Goal: Information Seeking & Learning: Learn about a topic

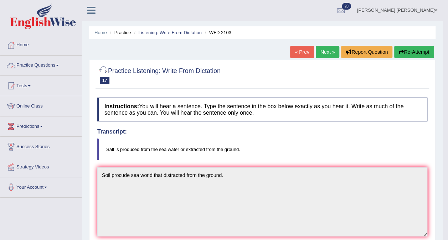
click at [36, 64] on link "Practice Questions" at bounding box center [40, 65] width 81 height 18
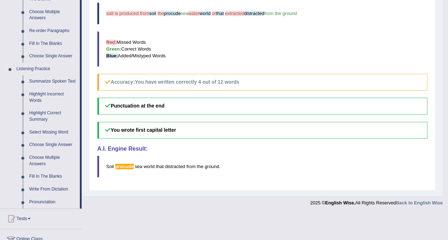
scroll to position [248, 0]
click at [51, 78] on link "Summarize Spoken Text" at bounding box center [53, 81] width 54 height 13
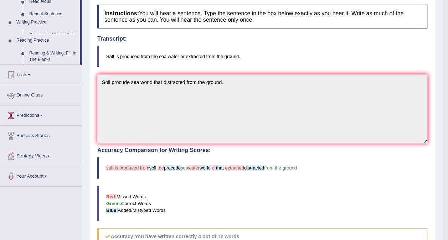
scroll to position [121, 0]
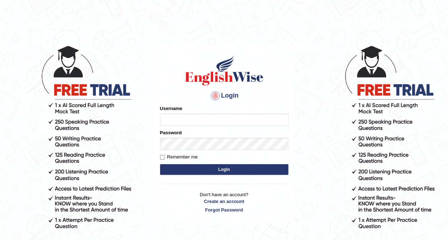
type input "Ellaine_9"
click at [201, 169] on button "Login" at bounding box center [224, 169] width 128 height 11
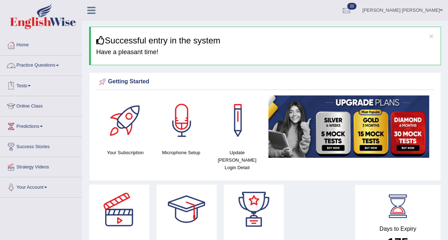
click at [55, 61] on link "Practice Questions" at bounding box center [40, 65] width 81 height 18
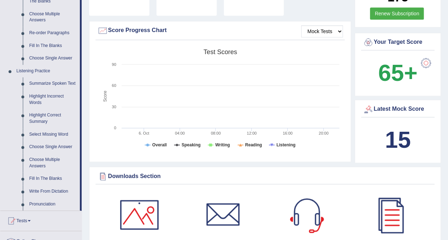
scroll to position [259, 0]
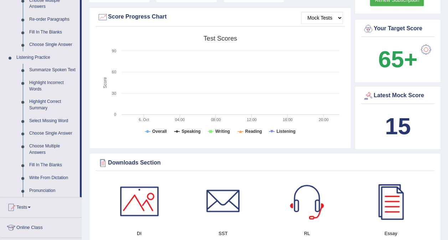
click at [44, 71] on link "Summarize Spoken Text" at bounding box center [53, 70] width 54 height 13
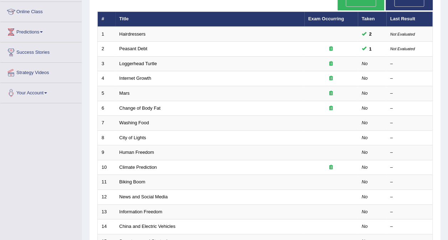
scroll to position [98, 0]
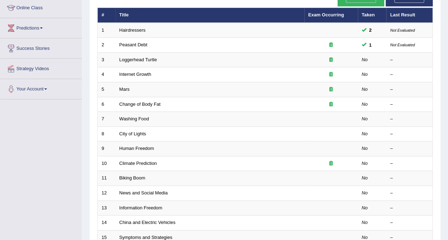
click at [146, 57] on link "Loggerhead Turtle" at bounding box center [138, 59] width 38 height 5
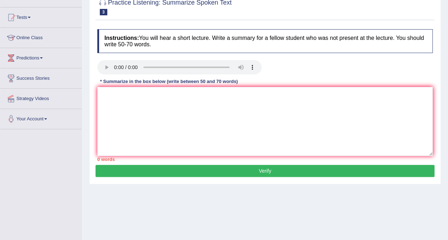
scroll to position [69, 0]
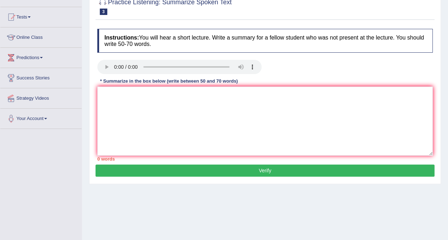
click at [90, 64] on div "Practice Listening: Summarize Spoken Text 3 Loggerhead Turtle Instructions: You…" at bounding box center [265, 87] width 352 height 193
click at [139, 97] on textarea at bounding box center [264, 121] width 335 height 69
type textarea "T"
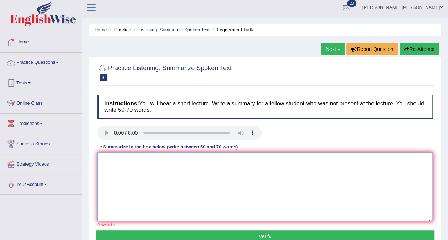
scroll to position [0, 0]
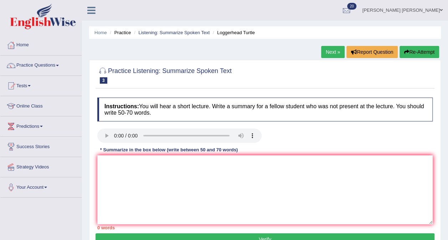
click at [40, 68] on link "Practice Questions" at bounding box center [40, 65] width 81 height 18
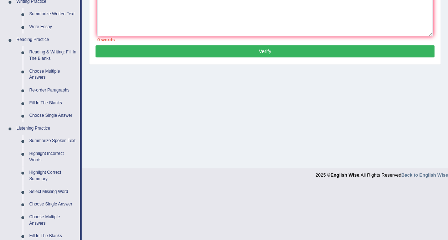
scroll to position [196, 0]
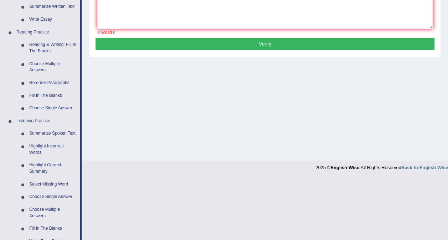
click at [31, 148] on link "Highlight Incorrect Words" at bounding box center [53, 149] width 54 height 19
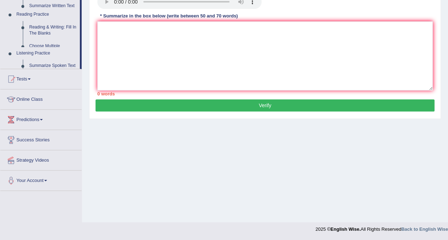
scroll to position [134, 0]
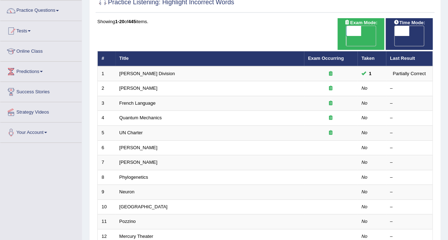
scroll to position [55, 0]
click at [126, 85] on link "[PERSON_NAME]" at bounding box center [138, 87] width 38 height 5
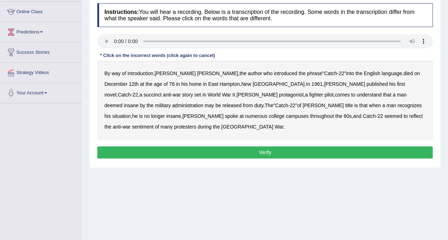
scroll to position [96, 0]
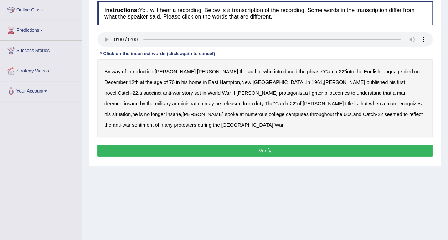
click at [162, 90] on b "succinct" at bounding box center [153, 93] width 18 height 6
click at [203, 101] on b "administration" at bounding box center [187, 104] width 31 height 6
click at [131, 111] on b "situation" at bounding box center [121, 114] width 19 height 6
click at [409, 116] on b "reflect" at bounding box center [416, 114] width 14 height 6
click at [269, 145] on button "Verify" at bounding box center [264, 151] width 335 height 12
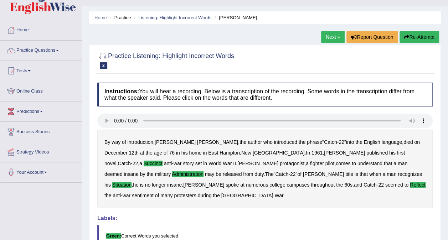
scroll to position [0, 0]
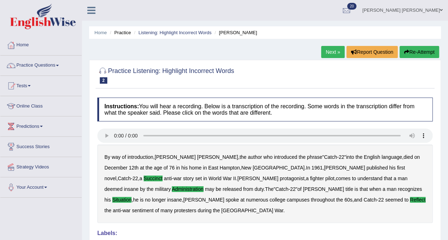
click at [338, 51] on link "Next »" at bounding box center [333, 52] width 24 height 12
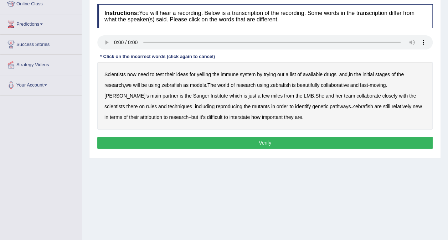
click at [204, 75] on b "yelling" at bounding box center [204, 75] width 14 height 6
click at [314, 84] on b "beautifully" at bounding box center [308, 85] width 22 height 6
click at [146, 106] on b "rules" at bounding box center [151, 107] width 11 height 6
click at [229, 118] on b "interstate" at bounding box center [239, 117] width 21 height 6
click at [274, 142] on button "Verify" at bounding box center [264, 143] width 335 height 12
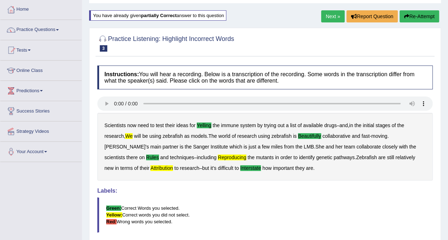
scroll to position [35, 0]
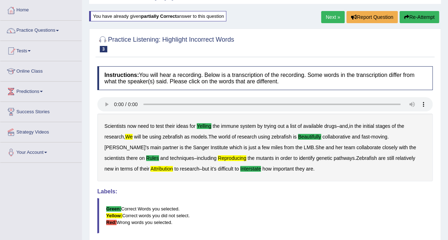
click at [332, 17] on link "Next »" at bounding box center [333, 17] width 24 height 12
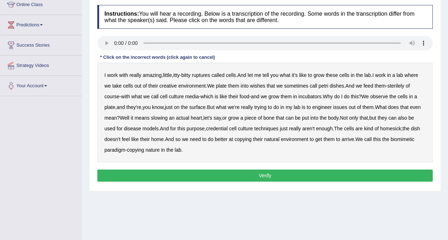
scroll to position [103, 0]
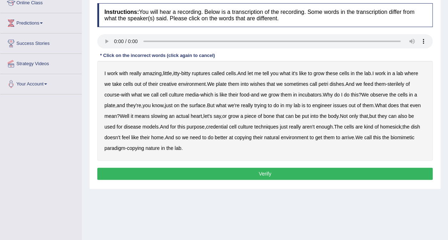
click at [170, 84] on b "creative" at bounding box center [167, 84] width 17 height 6
click at [260, 82] on b "wishes" at bounding box center [257, 84] width 15 height 6
click at [202, 103] on b "surface" at bounding box center [197, 106] width 16 height 6
click at [347, 103] on b "issues" at bounding box center [340, 106] width 14 height 6
click at [227, 123] on div "I work with really amazing , little , itty - bitty ruptures called cells . And …" at bounding box center [264, 111] width 335 height 100
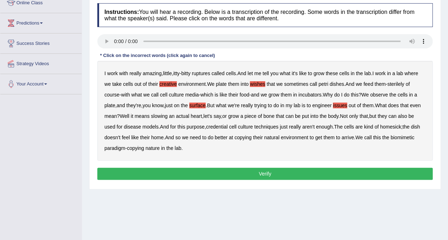
click at [226, 125] on b "credential" at bounding box center [217, 127] width 22 height 6
click at [262, 175] on button "Verify" at bounding box center [264, 174] width 335 height 12
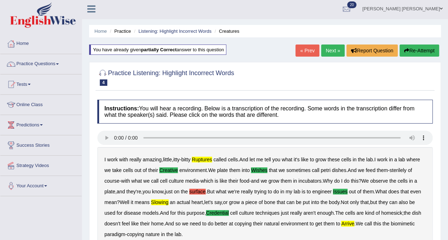
scroll to position [0, 0]
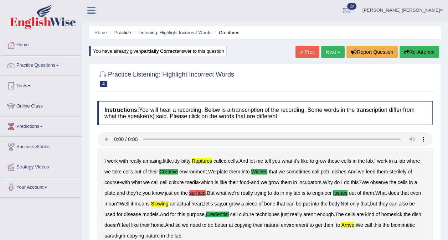
click at [333, 50] on link "Next »" at bounding box center [333, 52] width 24 height 12
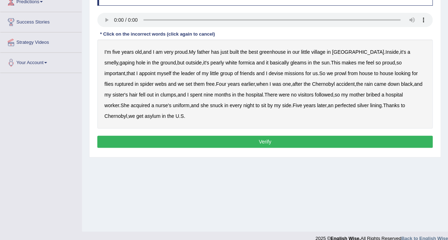
scroll to position [129, 0]
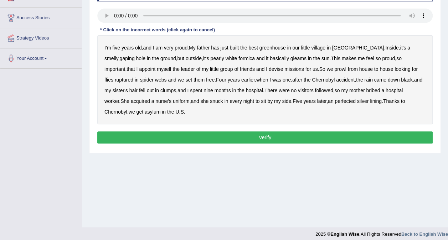
click at [269, 48] on b "greenhouse" at bounding box center [272, 48] width 26 height 6
click at [270, 56] on b "basically" at bounding box center [279, 59] width 19 height 6
click at [312, 80] on b "Chernobyl" at bounding box center [323, 80] width 23 height 6
click at [210, 100] on b "snuck" at bounding box center [216, 101] width 13 height 6
click at [334, 101] on b "perfected" at bounding box center [344, 101] width 21 height 6
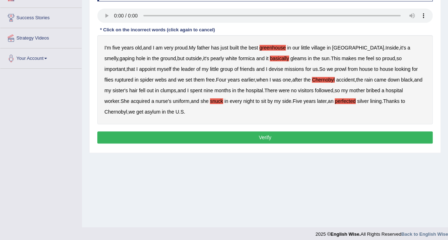
click at [316, 131] on button "Verify" at bounding box center [264, 137] width 335 height 12
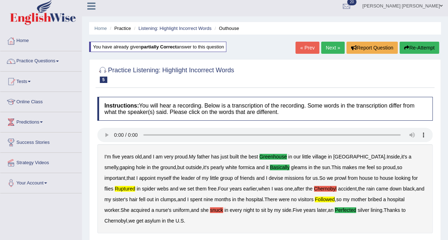
scroll to position [3, 0]
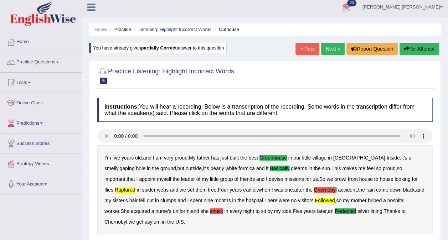
click at [331, 47] on link "Next »" at bounding box center [333, 49] width 24 height 12
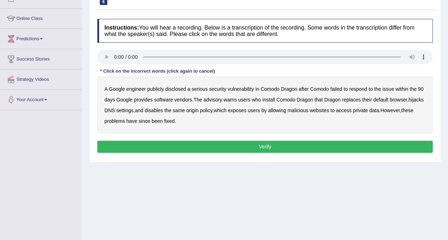
scroll to position [96, 0]
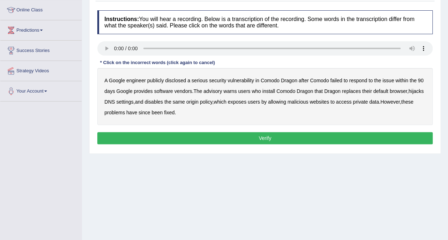
click at [182, 80] on b "disclosed" at bounding box center [175, 81] width 21 height 6
click at [245, 81] on b "vulnerability" at bounding box center [241, 81] width 26 height 6
click at [247, 78] on b "vulnerability" at bounding box center [241, 81] width 26 height 6
click at [182, 89] on b "vendors" at bounding box center [183, 91] width 18 height 6
click at [350, 90] on b "replaces" at bounding box center [351, 91] width 19 height 6
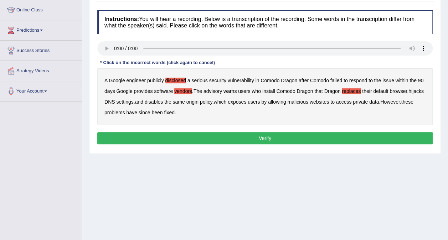
click at [152, 100] on b "disables" at bounding box center [154, 102] width 18 height 6
click at [242, 139] on button "Verify" at bounding box center [264, 138] width 335 height 12
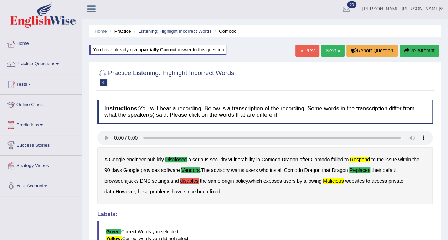
scroll to position [0, 0]
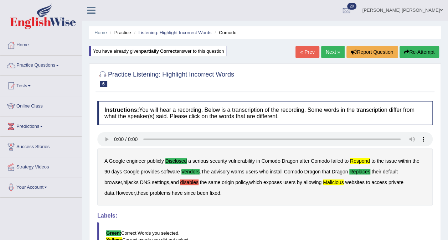
click at [332, 54] on link "Next »" at bounding box center [333, 52] width 24 height 12
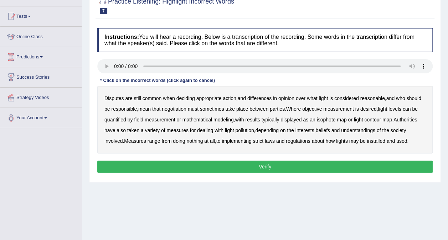
scroll to position [70, 0]
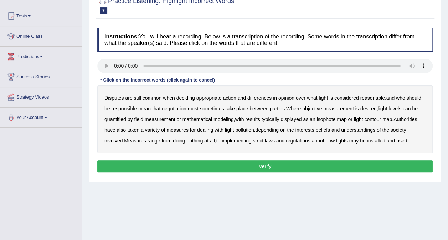
click at [154, 95] on b "common" at bounding box center [151, 98] width 19 height 6
click at [288, 165] on button "Verify" at bounding box center [264, 166] width 335 height 12
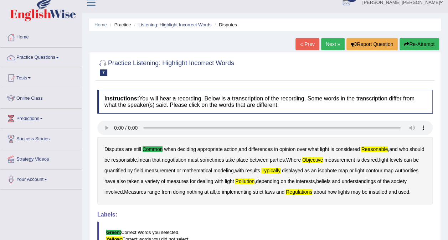
scroll to position [0, 0]
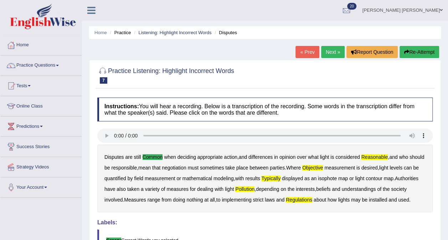
click at [330, 49] on link "Next »" at bounding box center [333, 52] width 24 height 12
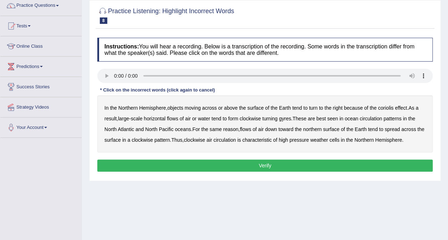
scroll to position [66, 0]
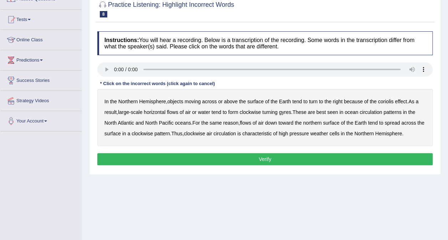
click at [160, 110] on b "horizontal" at bounding box center [155, 112] width 22 height 6
click at [234, 123] on b "reason" at bounding box center [230, 123] width 15 height 6
click at [308, 133] on b "pressure" at bounding box center [298, 134] width 19 height 6
click at [213, 100] on b "across" at bounding box center [209, 102] width 15 height 6
click at [249, 157] on button "Verify" at bounding box center [264, 159] width 335 height 12
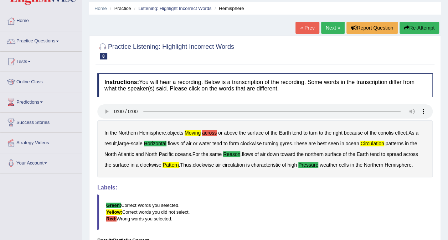
scroll to position [0, 0]
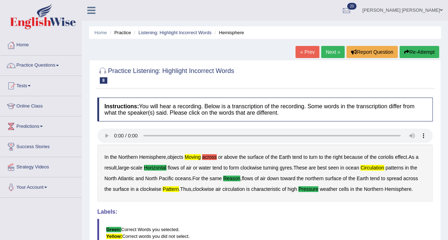
click at [331, 53] on link "Next »" at bounding box center [333, 52] width 24 height 12
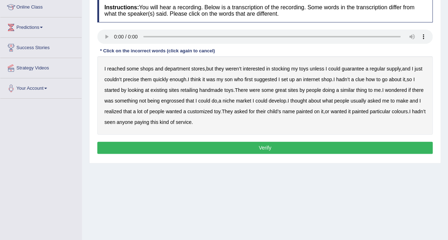
scroll to position [100, 0]
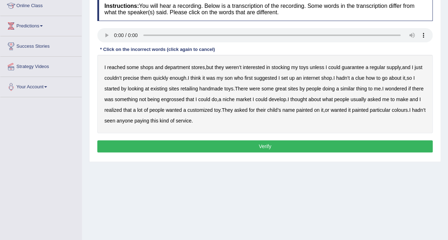
click at [115, 66] on b "reached" at bounding box center [116, 67] width 18 height 6
click at [129, 77] on b "precise" at bounding box center [131, 78] width 16 height 6
click at [188, 89] on b "retailing" at bounding box center [188, 89] width 17 height 6
click at [184, 98] on b "engrossed" at bounding box center [172, 100] width 23 height 6
click at [193, 141] on button "Verify" at bounding box center [264, 146] width 335 height 12
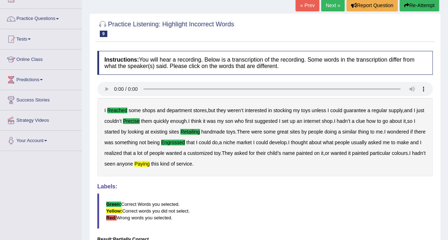
scroll to position [43, 0]
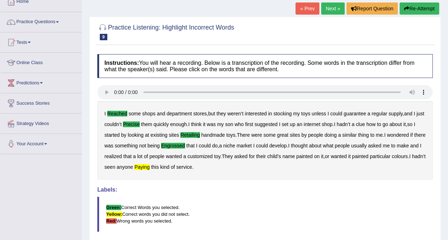
click at [335, 7] on link "Next »" at bounding box center [333, 8] width 24 height 12
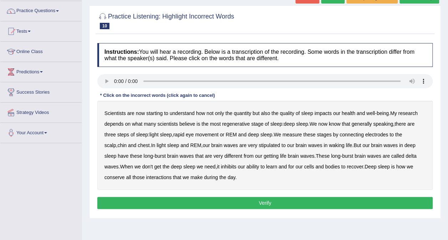
scroll to position [85, 0]
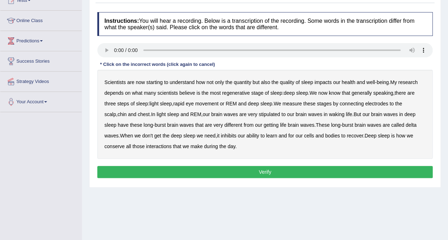
click at [116, 93] on b "depends" at bounding box center [113, 93] width 19 height 6
click at [412, 90] on b "are" at bounding box center [410, 93] width 7 height 6
click at [259, 114] on b "stipulated" at bounding box center [269, 114] width 21 height 6
click at [125, 144] on b "conserve" at bounding box center [114, 147] width 20 height 6
click at [336, 166] on button "Verify" at bounding box center [264, 172] width 335 height 12
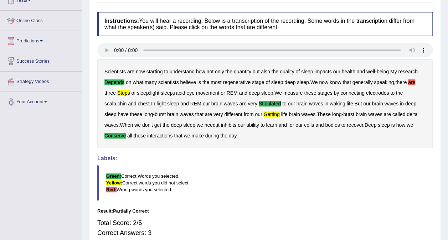
click at [336, 166] on blockquote "Green: Correct Words you selected. Yellow: Correct words you did not select. Re…" at bounding box center [264, 182] width 335 height 35
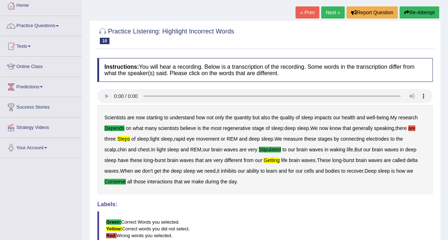
scroll to position [38, 0]
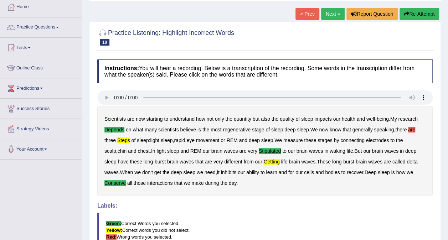
click at [333, 15] on link "Next »" at bounding box center [333, 14] width 24 height 12
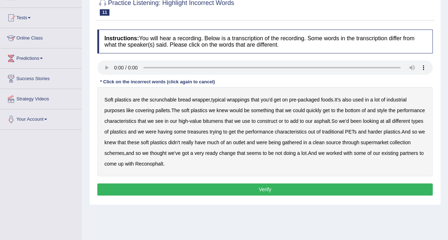
scroll to position [69, 0]
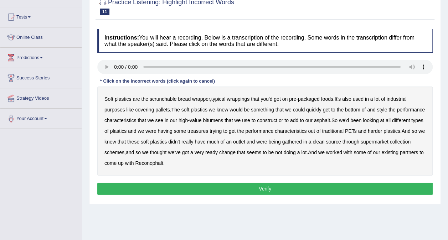
click at [148, 108] on b "covering" at bounding box center [144, 110] width 19 height 6
click at [136, 119] on b "characteristics" at bounding box center [120, 121] width 32 height 6
click at [167, 98] on b "scrunchable" at bounding box center [163, 99] width 27 height 6
click at [243, 185] on button "Verify" at bounding box center [264, 189] width 335 height 12
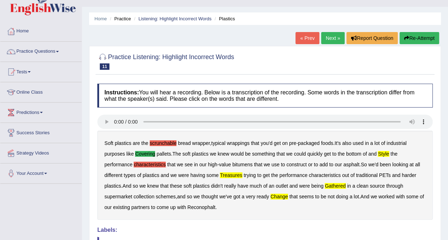
scroll to position [15, 0]
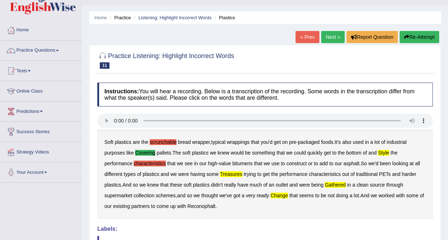
click at [333, 36] on link "Next »" at bounding box center [333, 37] width 24 height 12
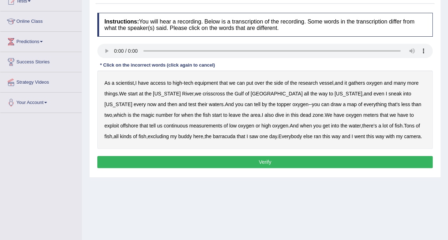
scroll to position [89, 0]
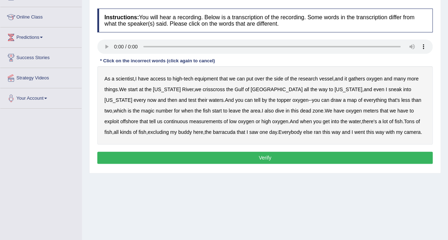
click at [358, 79] on b "gathers" at bounding box center [356, 79] width 17 height 6
click at [198, 98] on b "their" at bounding box center [203, 100] width 10 height 6
click at [277, 100] on b "topper" at bounding box center [284, 100] width 14 height 6
click at [119, 119] on b "exploit" at bounding box center [111, 122] width 14 height 6
click at [178, 131] on b "buddy" at bounding box center [185, 132] width 14 height 6
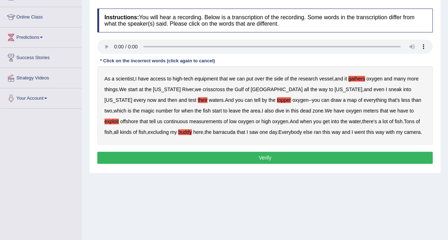
click at [209, 154] on button "Verify" at bounding box center [264, 158] width 335 height 12
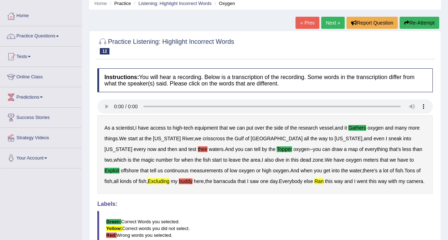
scroll to position [29, 0]
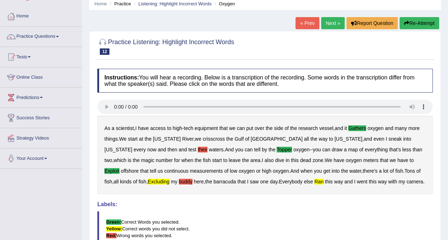
click at [324, 26] on link "Next »" at bounding box center [333, 23] width 24 height 12
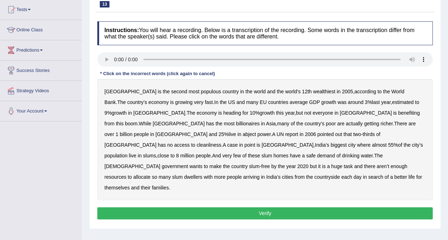
scroll to position [77, 0]
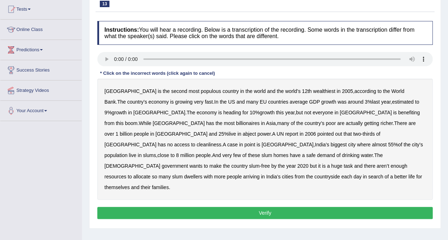
click at [201, 88] on b "populous" at bounding box center [211, 91] width 20 height 6
click at [392, 100] on b "estimated" at bounding box center [403, 102] width 22 height 6
click at [380, 122] on b "richer" at bounding box center [386, 123] width 12 height 6
click at [270, 131] on b "power" at bounding box center [263, 134] width 13 height 6
click at [221, 142] on b "cleanliness" at bounding box center [209, 145] width 25 height 6
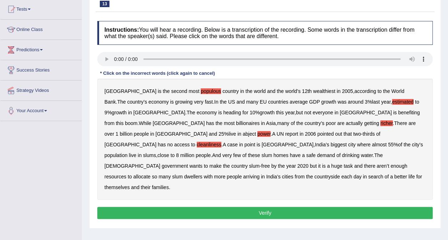
click at [335, 152] on b "demand" at bounding box center [326, 155] width 18 height 6
click at [317, 207] on button "Verify" at bounding box center [264, 213] width 335 height 12
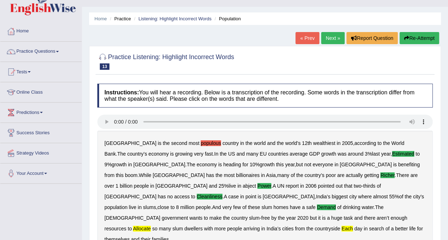
scroll to position [0, 0]
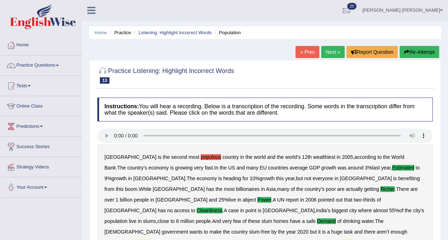
click at [331, 50] on link "Next »" at bounding box center [333, 52] width 24 height 12
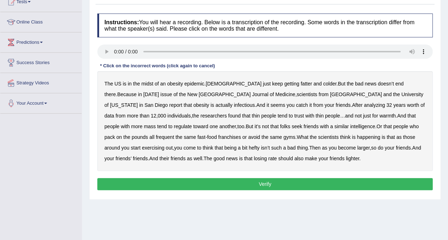
scroll to position [84, 0]
click at [323, 86] on b "colder" at bounding box center [329, 84] width 13 height 6
click at [234, 106] on b "infectious" at bounding box center [244, 105] width 21 height 6
click at [192, 124] on b "regulate" at bounding box center [183, 127] width 18 height 6
click at [350, 128] on b "intelligence" at bounding box center [362, 127] width 25 height 6
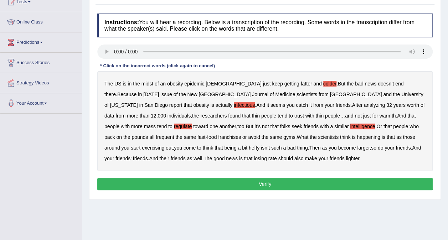
click at [268, 157] on b "rate" at bounding box center [272, 159] width 9 height 6
click at [249, 182] on button "Verify" at bounding box center [264, 184] width 335 height 12
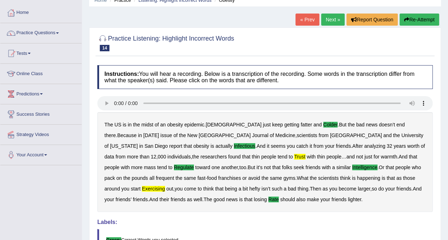
scroll to position [32, 0]
click at [332, 20] on link "Next »" at bounding box center [333, 20] width 24 height 12
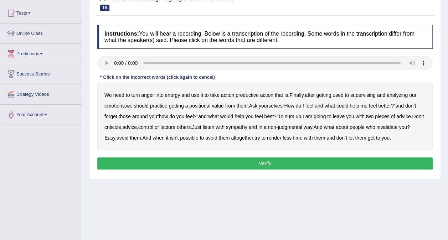
scroll to position [74, 0]
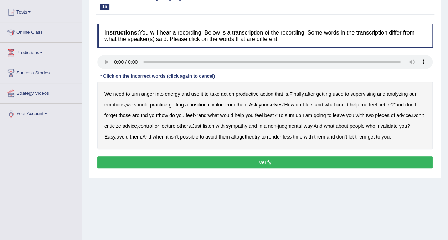
click at [360, 94] on b "supervising" at bounding box center [362, 94] width 25 height 6
click at [273, 114] on b "best" at bounding box center [268, 116] width 9 height 6
click at [247, 124] on b "sympathy" at bounding box center [236, 126] width 21 height 6
click at [281, 137] on b "render" at bounding box center [274, 137] width 14 height 6
click at [271, 163] on button "Verify" at bounding box center [264, 162] width 335 height 12
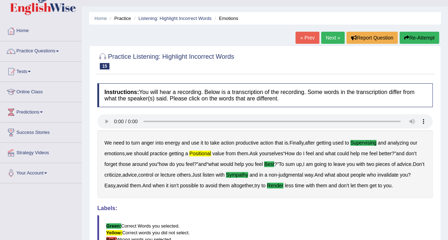
scroll to position [4, 0]
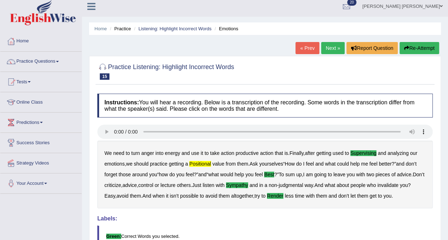
click at [338, 47] on link "Next »" at bounding box center [333, 48] width 24 height 12
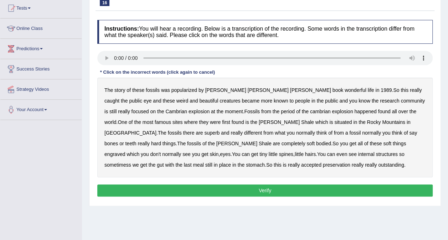
scroll to position [80, 0]
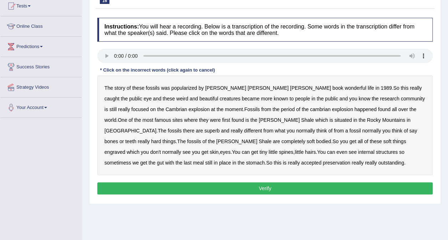
click at [301, 118] on b "Shale" at bounding box center [307, 120] width 13 height 6
click at [219, 128] on b "superb" at bounding box center [211, 131] width 15 height 6
click at [125, 149] on b "engraved" at bounding box center [114, 152] width 21 height 6
click at [248, 188] on button "Verify" at bounding box center [264, 188] width 335 height 12
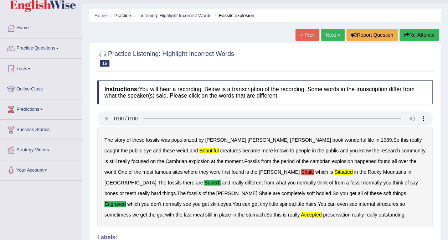
scroll to position [16, 0]
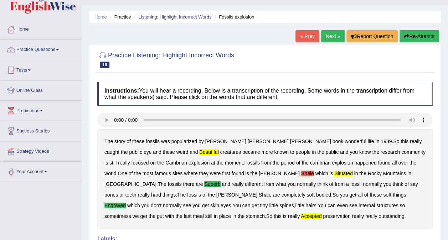
click at [334, 31] on link "Next »" at bounding box center [333, 36] width 24 height 12
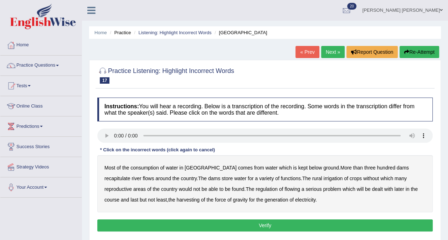
click at [309, 167] on b "below" at bounding box center [315, 168] width 13 height 6
click at [176, 199] on b "harvesting" at bounding box center [187, 200] width 23 height 6
click at [130, 176] on b "recapitulate" at bounding box center [117, 179] width 26 height 6
click at [232, 189] on b "found" at bounding box center [238, 189] width 12 height 6
click at [284, 190] on b "flowing" at bounding box center [292, 189] width 16 height 6
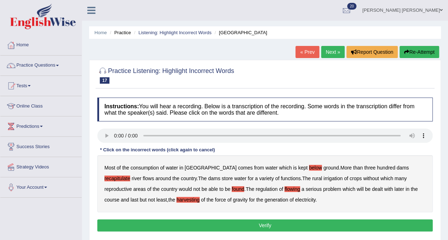
click at [254, 224] on button "Verify" at bounding box center [264, 225] width 335 height 12
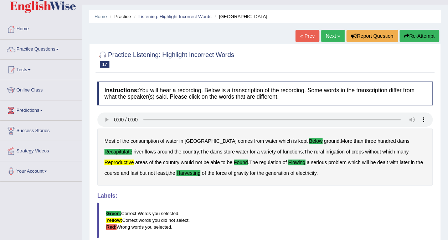
scroll to position [16, 0]
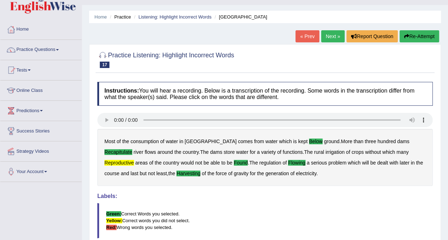
click at [336, 38] on link "Next »" at bounding box center [333, 36] width 24 height 12
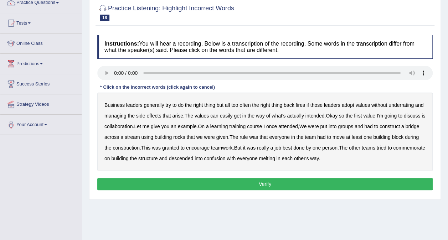
scroll to position [63, 0]
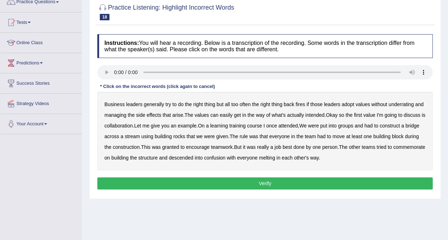
click at [405, 102] on b "underrating" at bounding box center [400, 105] width 25 height 6
click at [245, 125] on b "training" at bounding box center [237, 126] width 16 height 6
click at [185, 134] on b "rocks" at bounding box center [179, 137] width 12 height 6
click at [275, 158] on b "melting" at bounding box center [267, 158] width 16 height 6
click at [287, 184] on button "Verify" at bounding box center [264, 183] width 335 height 12
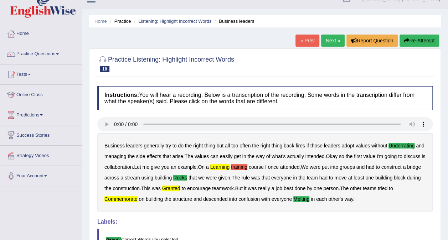
scroll to position [0, 0]
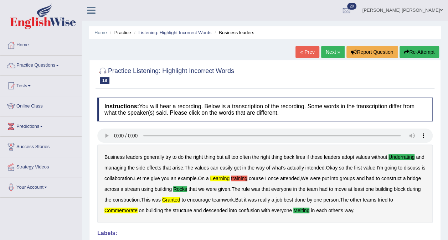
click at [174, 31] on link "Listening: Highlight Incorrect Words" at bounding box center [174, 32] width 73 height 5
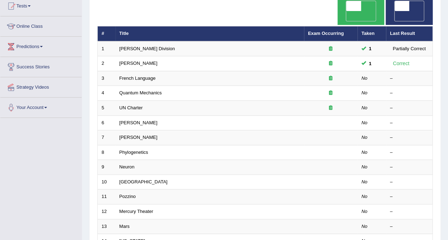
scroll to position [78, 0]
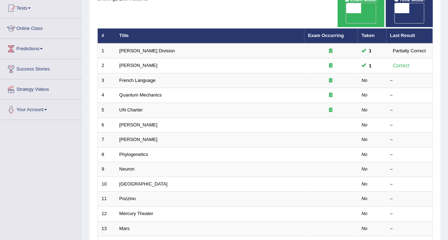
click at [144, 78] on link "French Language" at bounding box center [137, 80] width 36 height 5
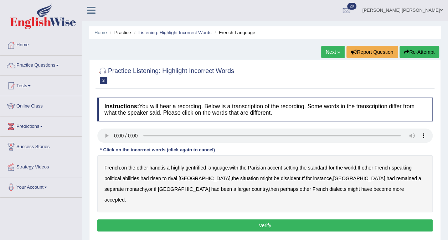
click at [199, 166] on b "gentrified" at bounding box center [195, 168] width 21 height 6
click at [132, 176] on b "abilities" at bounding box center [131, 179] width 17 height 6
click at [280, 180] on b "dissident" at bounding box center [290, 179] width 20 height 6
click at [146, 186] on b "monarchy" at bounding box center [135, 189] width 21 height 6
click at [293, 219] on button "Verify" at bounding box center [264, 225] width 335 height 12
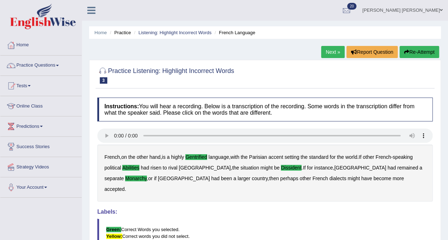
click at [184, 33] on link "Listening: Highlight Incorrect Words" at bounding box center [174, 32] width 73 height 5
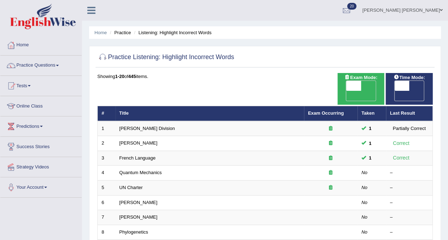
click at [134, 170] on link "Quantum Mechanics" at bounding box center [140, 172] width 42 height 5
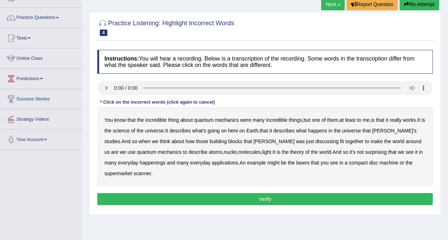
scroll to position [52, 0]
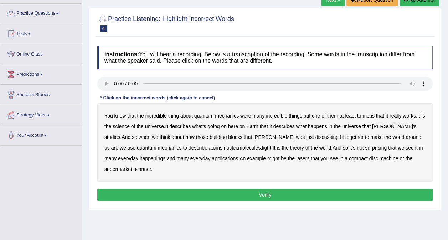
click at [129, 125] on b "science" at bounding box center [121, 127] width 17 height 6
click at [379, 156] on b "machine" at bounding box center [388, 159] width 19 height 6
click at [315, 135] on b "discussing" at bounding box center [326, 137] width 23 height 6
click at [231, 199] on button "Verify" at bounding box center [264, 195] width 335 height 12
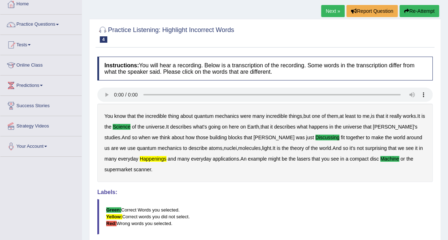
scroll to position [0, 0]
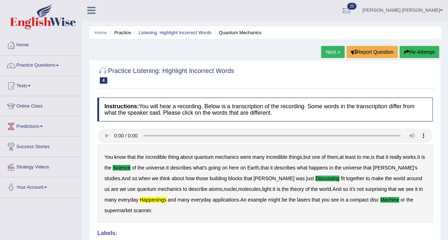
click at [189, 31] on link "Listening: Highlight Incorrect Words" at bounding box center [174, 32] width 73 height 5
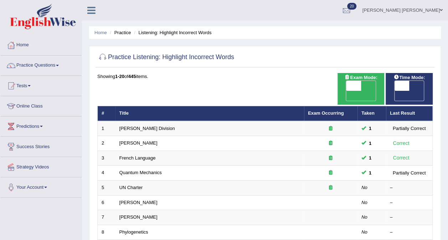
click at [125, 185] on link "UN Charter" at bounding box center [131, 187] width 24 height 5
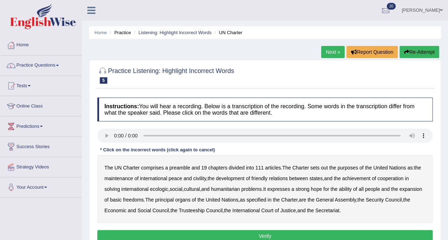
click at [325, 167] on b "out" at bounding box center [324, 168] width 7 height 6
click at [199, 177] on b "civility" at bounding box center [199, 179] width 13 height 6
click at [164, 187] on b "ecologic" at bounding box center [159, 189] width 18 height 6
click at [352, 189] on b "ability" at bounding box center [345, 189] width 13 height 6
click at [284, 231] on button "Verify" at bounding box center [264, 236] width 335 height 12
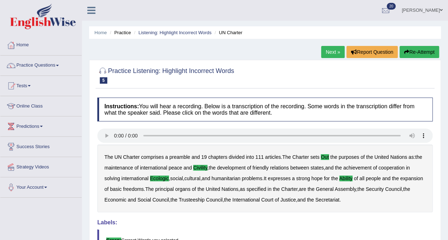
click at [190, 31] on link "Listening: Highlight Incorrect Words" at bounding box center [174, 32] width 73 height 5
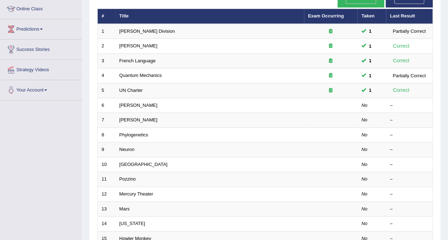
scroll to position [98, 0]
click at [128, 102] on link "Harold" at bounding box center [138, 104] width 38 height 5
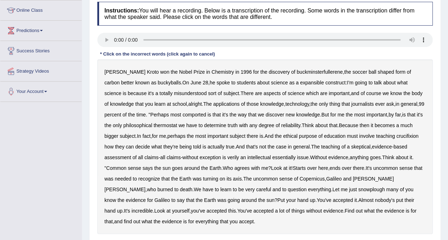
scroll to position [103, 0]
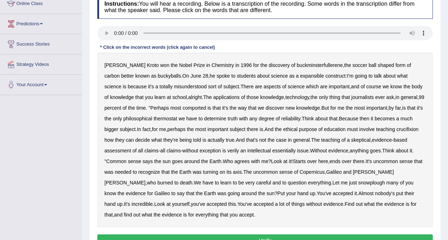
click at [300, 74] on b "expansible" at bounding box center [312, 76] width 24 height 6
click at [208, 85] on b "sort" at bounding box center [212, 87] width 8 height 6
click at [182, 106] on b "comported" at bounding box center [194, 108] width 24 height 6
click at [404, 130] on b "crucifixion" at bounding box center [407, 129] width 22 height 6
click at [208, 84] on b "sort" at bounding box center [212, 87] width 8 height 6
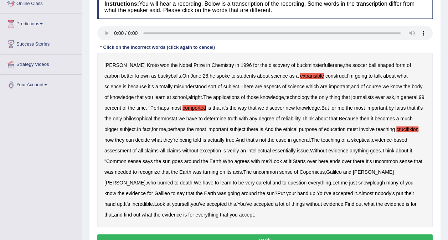
click at [123, 119] on b "philosophical" at bounding box center [137, 119] width 29 height 6
click at [358, 183] on b "snowplough" at bounding box center [371, 183] width 27 height 6
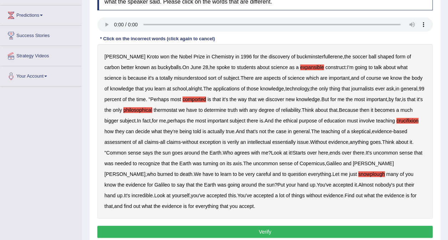
scroll to position [141, 0]
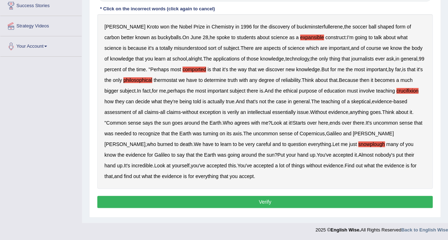
click at [257, 197] on button "Verify" at bounding box center [264, 202] width 335 height 12
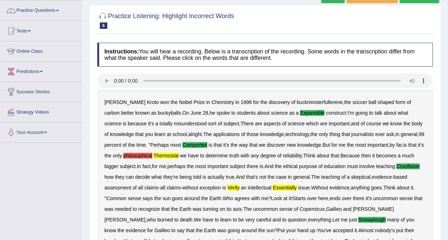
scroll to position [0, 0]
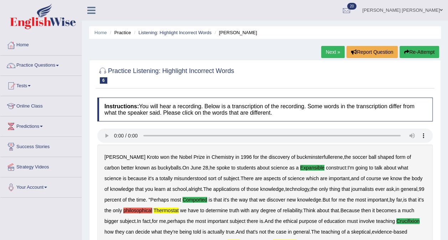
click at [174, 33] on link "Listening: Highlight Incorrect Words" at bounding box center [174, 32] width 73 height 5
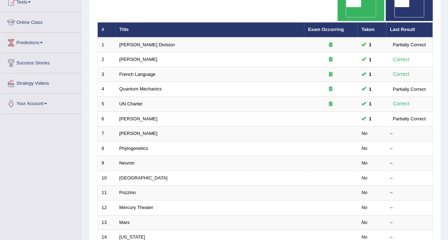
scroll to position [91, 0]
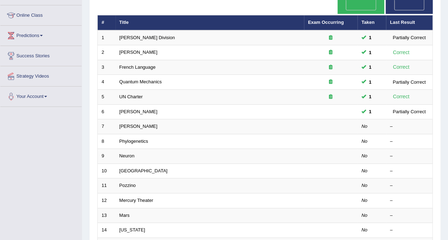
click at [127, 124] on link "Kathleen" at bounding box center [138, 126] width 38 height 5
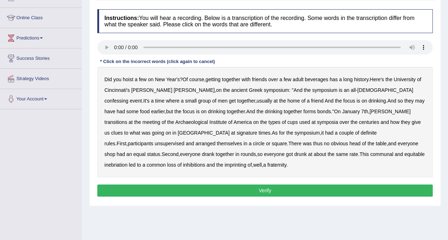
scroll to position [90, 0]
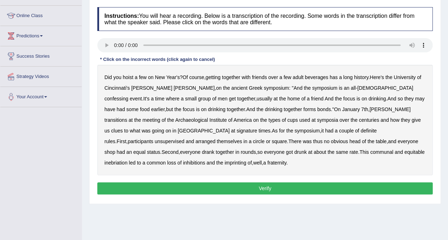
click at [128, 96] on b "confessing" at bounding box center [116, 99] width 24 height 6
click at [184, 139] on b "unsupervised" at bounding box center [170, 142] width 30 height 6
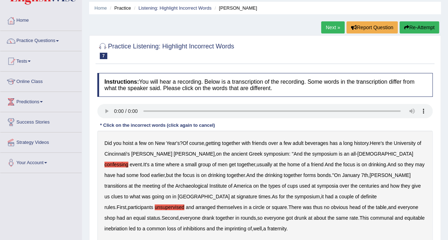
scroll to position [0, 0]
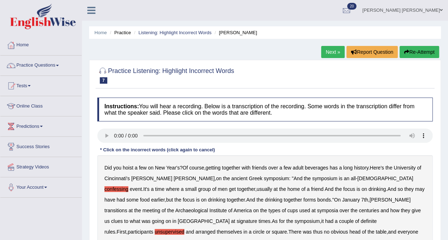
click at [33, 66] on link "Practice Questions" at bounding box center [40, 65] width 81 height 18
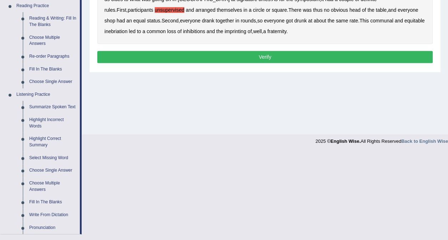
scroll to position [224, 0]
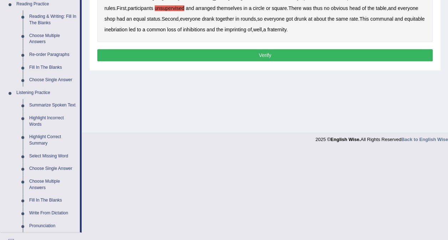
click at [35, 140] on link "Highlight Correct Summary" at bounding box center [53, 140] width 54 height 19
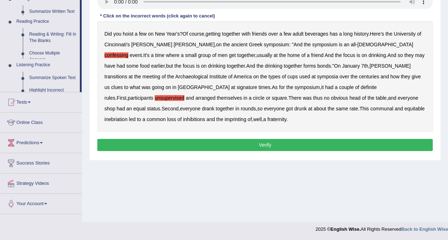
scroll to position [134, 0]
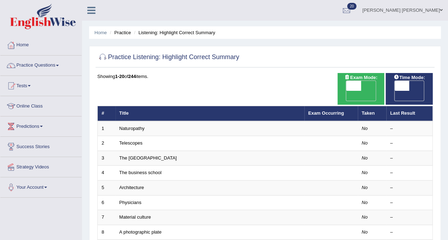
click at [124, 126] on link "Naturopathy" at bounding box center [131, 128] width 25 height 5
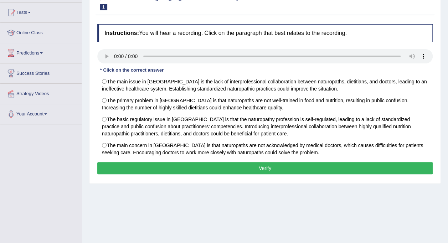
scroll to position [77, 0]
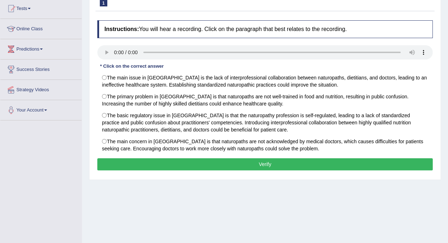
click at [105, 116] on label "The basic regulatory issue in [GEOGRAPHIC_DATA] is that the naturopathy profess…" at bounding box center [264, 122] width 335 height 26
radio input "true"
click at [293, 167] on button "Verify" at bounding box center [264, 164] width 335 height 12
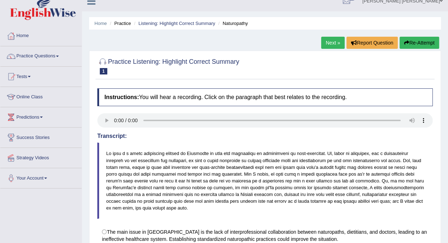
scroll to position [4, 0]
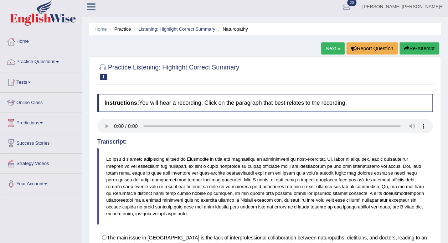
click at [189, 30] on link "Listening: Highlight Correct Summary" at bounding box center [176, 28] width 77 height 5
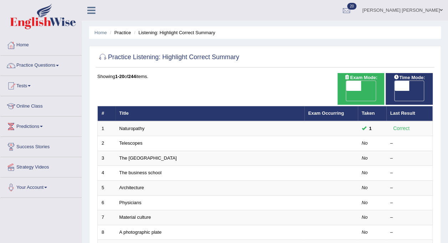
click at [132, 140] on link "Telescopes" at bounding box center [130, 142] width 23 height 5
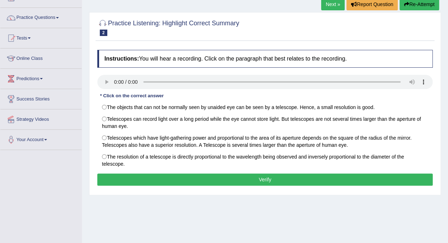
scroll to position [48, 0]
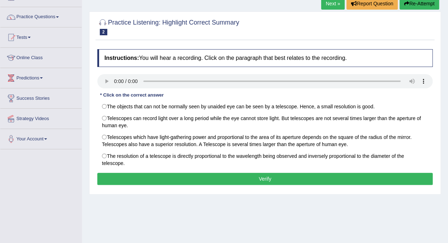
click at [221, 141] on label "Telescopes which have light-gathering power and proportional to the area of its…" at bounding box center [264, 140] width 335 height 19
radio input "true"
click at [278, 178] on button "Verify" at bounding box center [264, 179] width 335 height 12
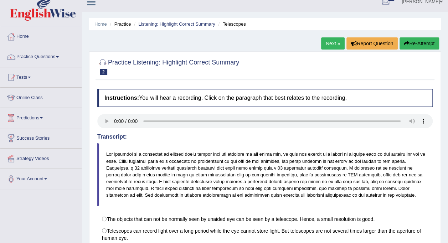
scroll to position [0, 0]
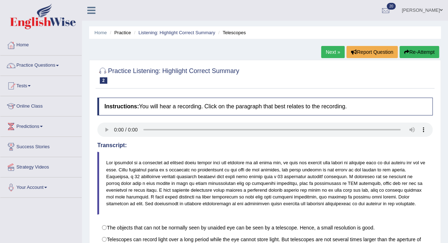
click at [186, 33] on link "Listening: Highlight Correct Summary" at bounding box center [176, 32] width 77 height 5
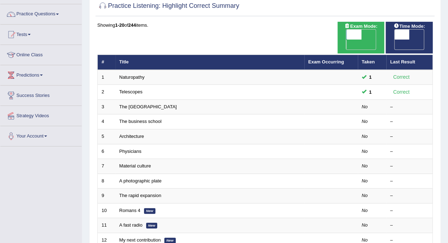
scroll to position [52, 0]
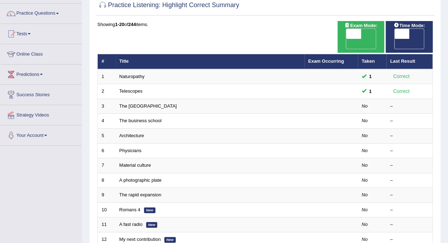
click at [146, 103] on link "The [GEOGRAPHIC_DATA]" at bounding box center [147, 105] width 57 height 5
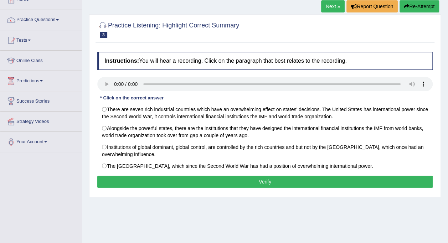
scroll to position [46, 0]
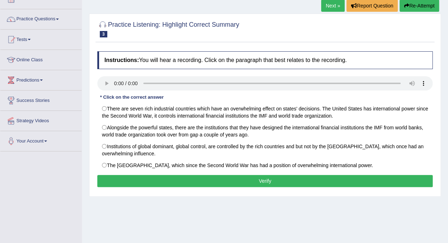
click at [371, 113] on label "There are seven rich industrial countries which have an overwhelming effect on …" at bounding box center [264, 112] width 335 height 19
radio input "true"
click at [353, 177] on button "Verify" at bounding box center [264, 181] width 335 height 12
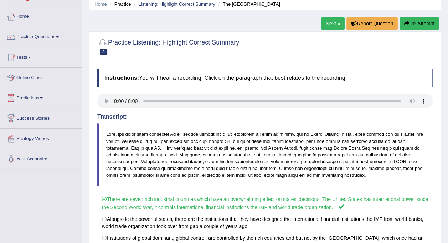
scroll to position [22, 0]
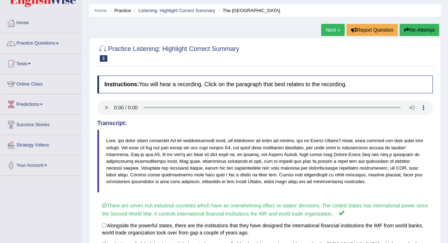
click at [184, 13] on link "Listening: Highlight Correct Summary" at bounding box center [176, 10] width 77 height 5
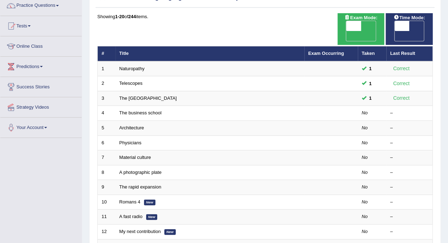
click at [150, 110] on link "The business school" at bounding box center [140, 112] width 42 height 5
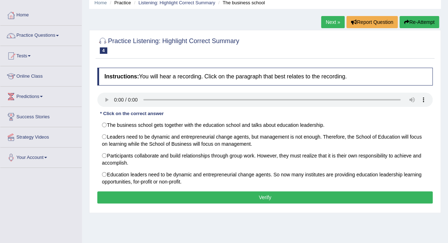
scroll to position [36, 0]
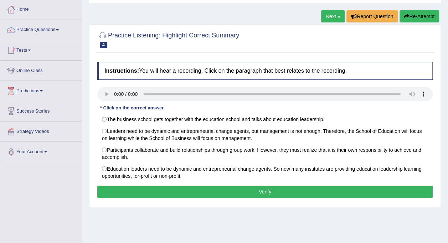
click at [326, 133] on label "Leaders need to be dynamic and entrepreneurial change agents, but management is…" at bounding box center [264, 134] width 335 height 19
radio input "true"
click at [285, 189] on button "Verify" at bounding box center [264, 192] width 335 height 12
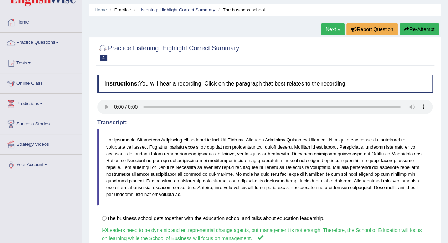
scroll to position [0, 0]
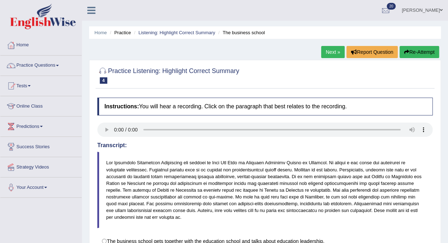
click at [189, 35] on link "Listening: Highlight Correct Summary" at bounding box center [176, 32] width 77 height 5
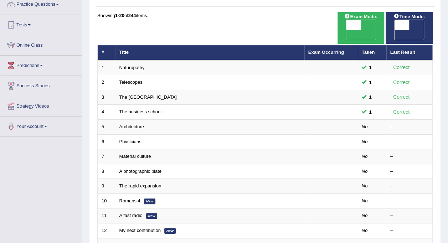
scroll to position [63, 0]
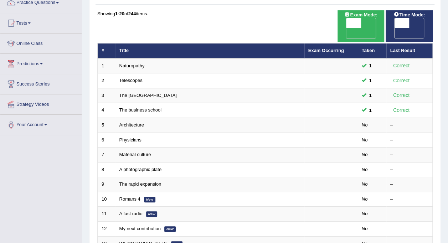
click at [137, 122] on link "Architecture" at bounding box center [131, 124] width 25 height 5
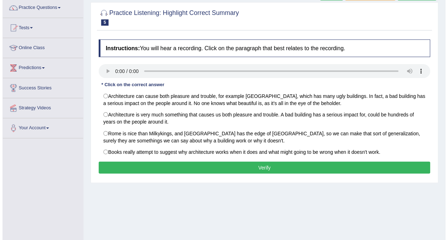
scroll to position [58, 0]
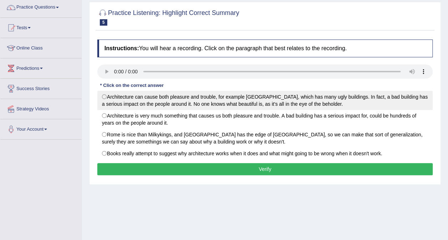
click at [113, 100] on label "Architecture can cause both pleasure and trouble, for example [GEOGRAPHIC_DATA]…" at bounding box center [264, 100] width 335 height 19
radio input "true"
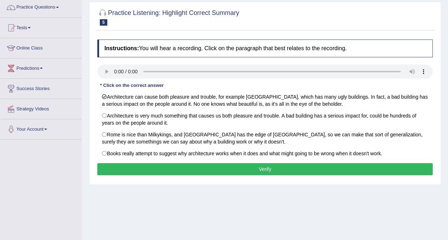
click at [152, 165] on button "Verify" at bounding box center [264, 169] width 335 height 12
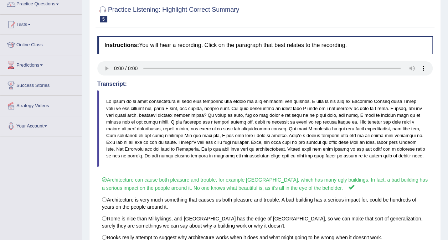
scroll to position [0, 0]
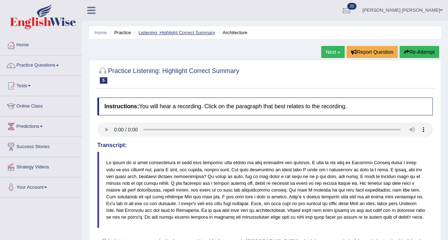
click at [165, 35] on link "Listening: Highlight Correct Summary" at bounding box center [176, 32] width 77 height 5
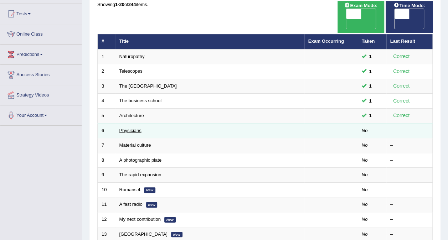
click at [124, 128] on link "Physicians" at bounding box center [130, 130] width 22 height 5
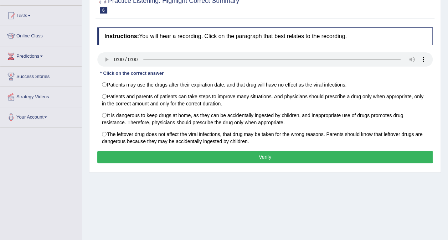
scroll to position [70, 0]
click at [103, 141] on label "The leftover drug does not affect the viral infections, that drug may be taken …" at bounding box center [264, 138] width 335 height 19
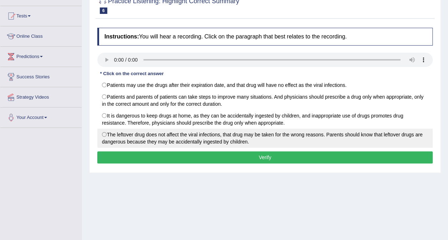
radio input "true"
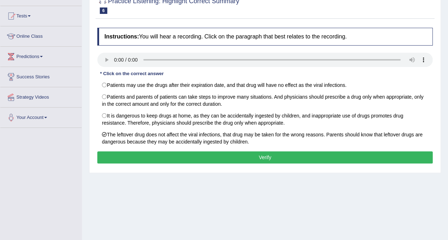
click at [139, 155] on button "Verify" at bounding box center [264, 157] width 335 height 12
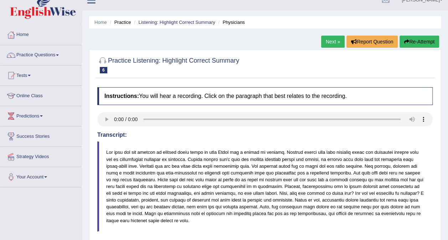
scroll to position [0, 0]
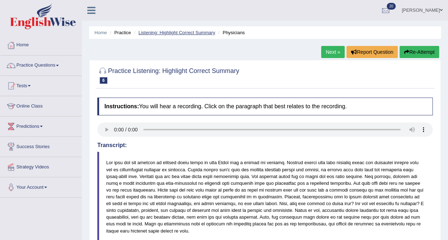
click at [177, 34] on link "Listening: Highlight Correct Summary" at bounding box center [176, 32] width 77 height 5
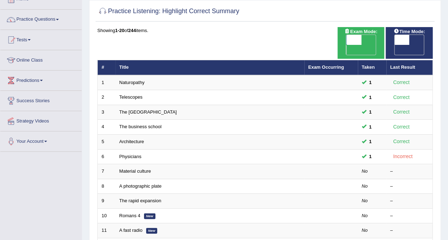
scroll to position [73, 0]
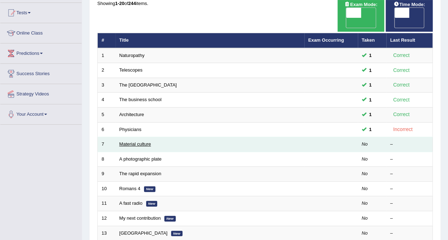
click at [125, 141] on link "Material culture" at bounding box center [135, 143] width 32 height 5
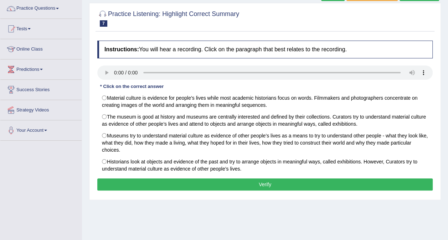
scroll to position [57, 0]
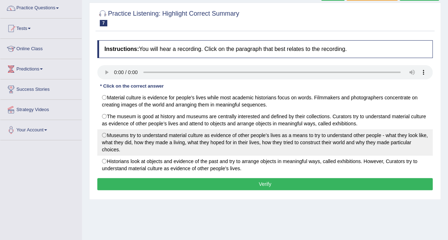
click at [106, 142] on label "Museums try to understand material culture as evidence of other people’s lives …" at bounding box center [264, 142] width 335 height 26
radio input "true"
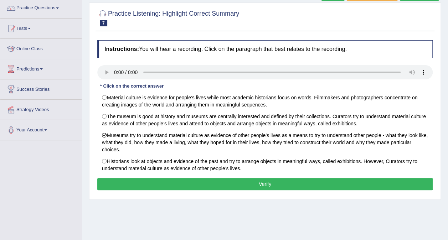
click at [253, 187] on button "Verify" at bounding box center [264, 184] width 335 height 12
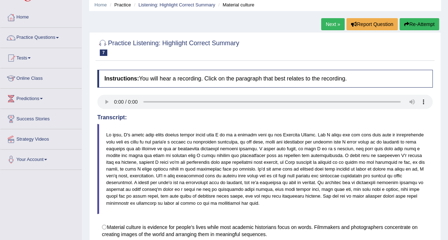
scroll to position [14, 0]
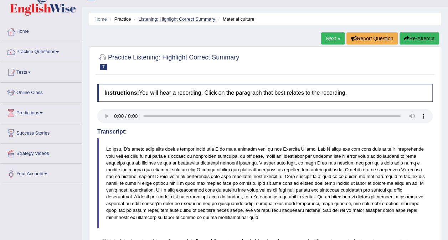
click at [189, 20] on link "Listening: Highlight Correct Summary" at bounding box center [176, 18] width 77 height 5
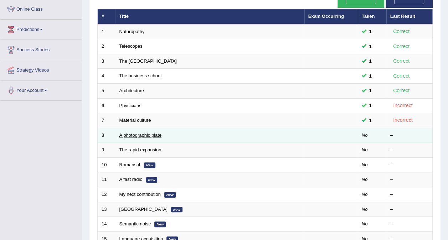
click at [133, 132] on link "A photographic plate" at bounding box center [140, 134] width 42 height 5
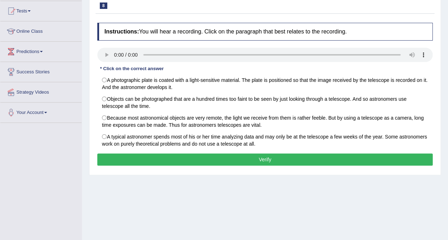
scroll to position [77, 0]
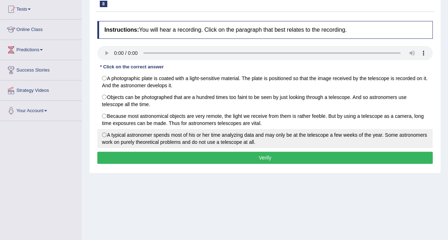
click at [103, 141] on label "A typical astronomer spends most of his or her time analyzing data and may only…" at bounding box center [264, 138] width 335 height 19
radio input "true"
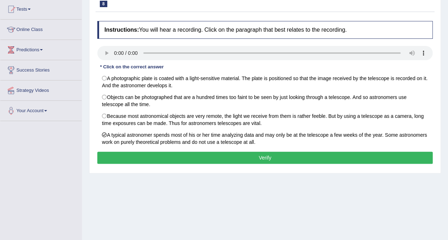
click at [329, 157] on button "Verify" at bounding box center [264, 158] width 335 height 12
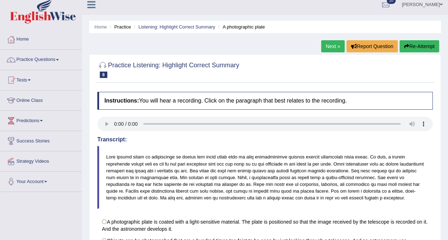
scroll to position [5, 0]
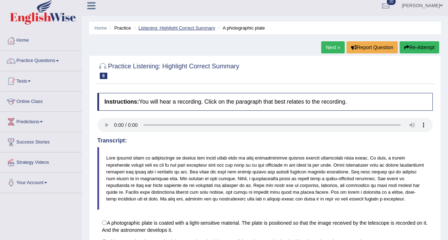
click at [187, 29] on link "Listening: Highlight Correct Summary" at bounding box center [176, 27] width 77 height 5
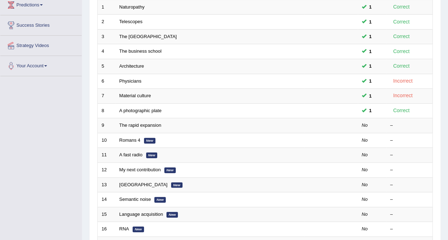
scroll to position [120, 0]
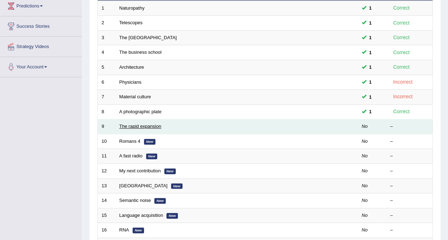
click at [135, 124] on link "The rapid expansion" at bounding box center [140, 126] width 42 height 5
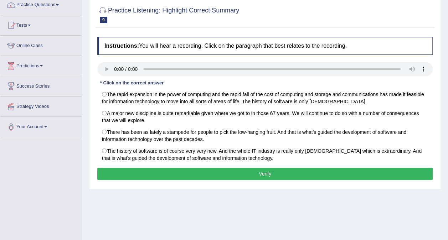
scroll to position [78, 0]
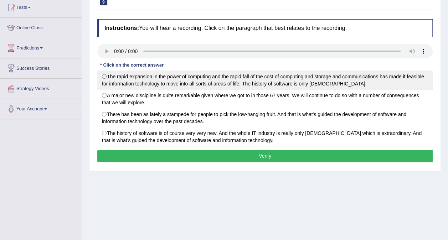
click at [354, 78] on label "The rapid expansion in the power of computing and the rapid fall of the cost of…" at bounding box center [264, 80] width 335 height 19
radio input "true"
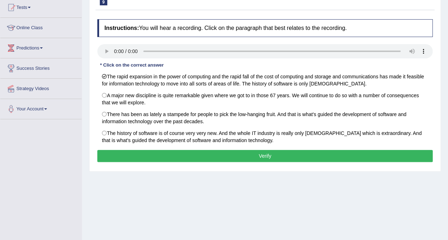
click at [378, 154] on button "Verify" at bounding box center [264, 156] width 335 height 12
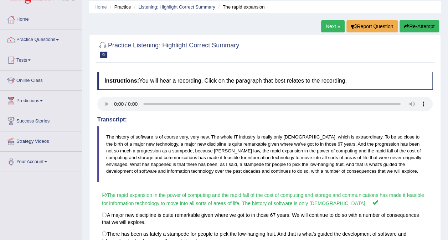
scroll to position [0, 0]
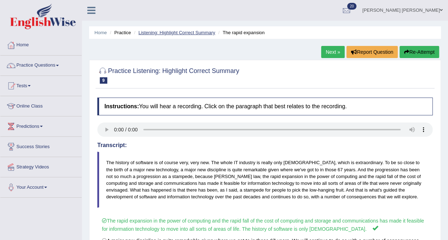
click at [185, 32] on link "Listening: Highlight Correct Summary" at bounding box center [176, 32] width 77 height 5
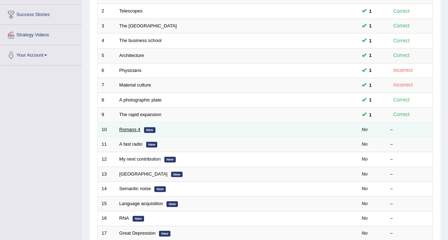
click at [127, 127] on link "Romans 4" at bounding box center [129, 129] width 21 height 5
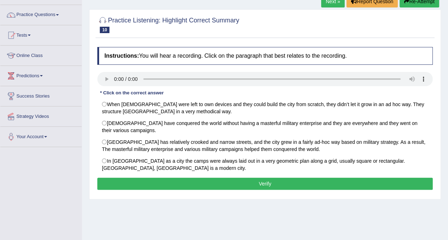
scroll to position [78, 0]
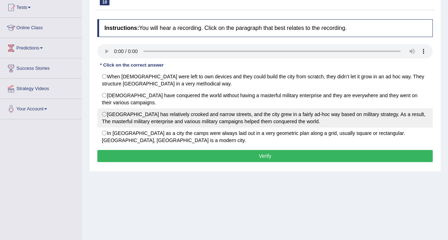
click at [164, 121] on label "Rome City has relatively crooked and narrow streets, and the city grew in a fai…" at bounding box center [264, 117] width 335 height 19
radio input "true"
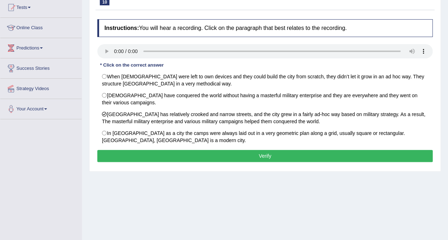
click at [250, 152] on button "Verify" at bounding box center [264, 156] width 335 height 12
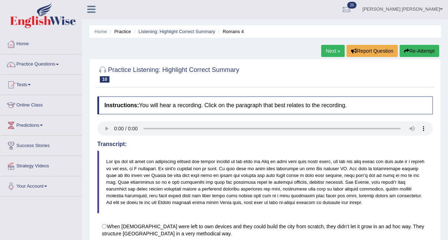
scroll to position [1, 0]
click at [174, 33] on link "Listening: Highlight Correct Summary" at bounding box center [176, 31] width 77 height 5
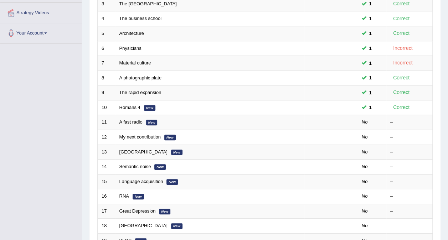
scroll to position [155, 0]
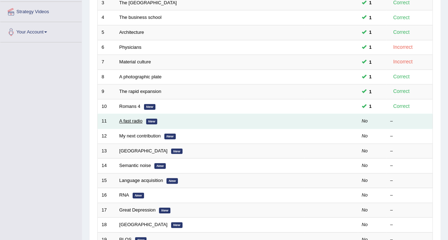
click at [126, 118] on link "A fast radio" at bounding box center [130, 120] width 23 height 5
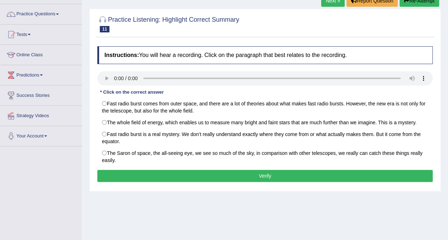
scroll to position [80, 0]
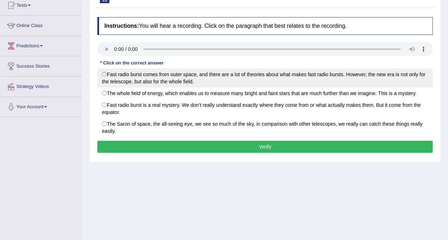
click at [210, 77] on label "Fast radio burst comes from outer space, and there are a lot of theories about …" at bounding box center [264, 77] width 335 height 19
radio input "true"
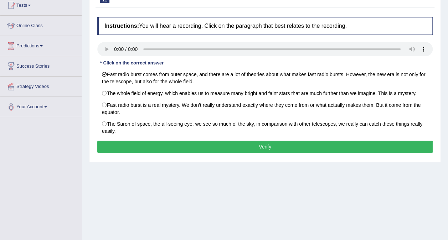
click at [409, 145] on button "Verify" at bounding box center [264, 147] width 335 height 12
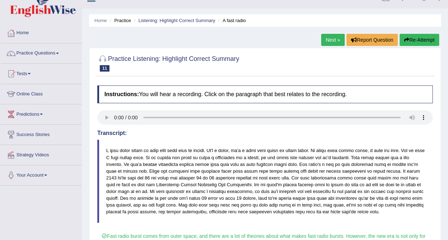
scroll to position [6, 0]
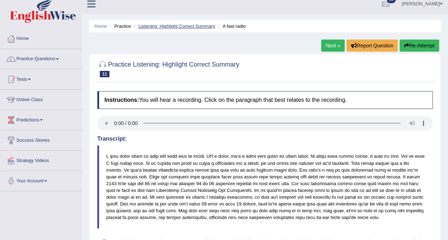
click at [169, 26] on link "Listening: Highlight Correct Summary" at bounding box center [176, 26] width 77 height 5
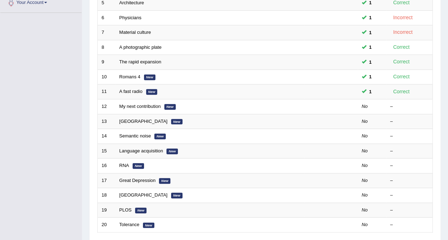
scroll to position [188, 0]
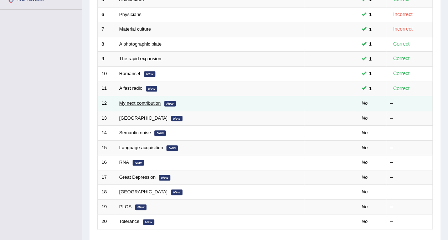
click at [134, 100] on link "My next contribution" at bounding box center [139, 102] width 41 height 5
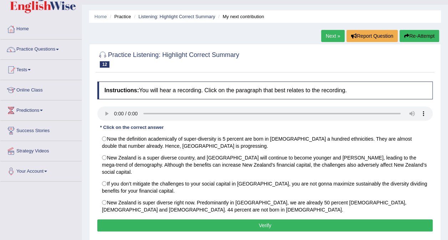
scroll to position [36, 0]
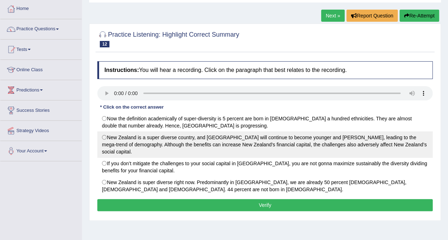
click at [104, 136] on label "New Zealand is a super diverse country, and [GEOGRAPHIC_DATA] will continue to …" at bounding box center [264, 144] width 335 height 26
radio input "true"
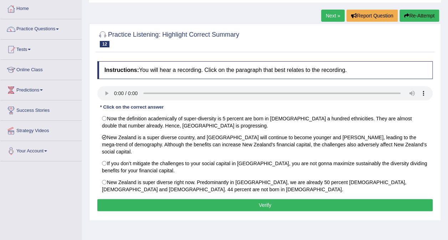
click at [230, 199] on button "Verify" at bounding box center [264, 205] width 335 height 12
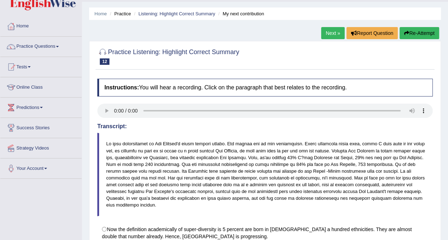
scroll to position [10, 0]
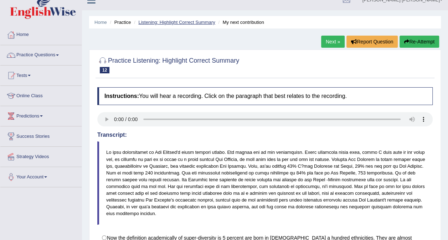
click at [167, 24] on link "Listening: Highlight Correct Summary" at bounding box center [176, 22] width 77 height 5
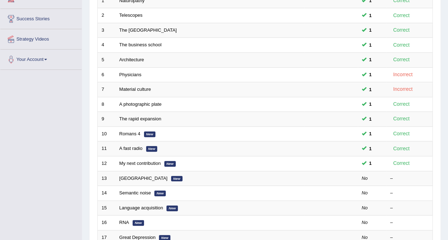
scroll to position [137, 0]
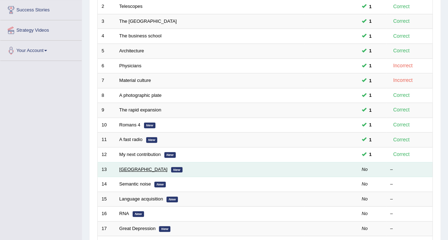
click at [127, 167] on link "Slovenia" at bounding box center [143, 169] width 48 height 5
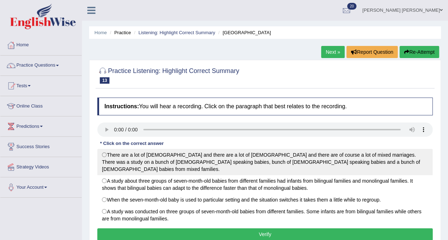
click at [109, 155] on label "There are a lot of [DEMOGRAPHIC_DATA] and there are a lot of [DEMOGRAPHIC_DATA]…" at bounding box center [264, 162] width 335 height 26
radio input "true"
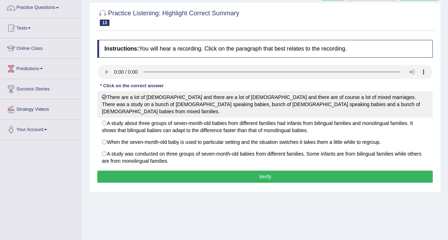
scroll to position [58, 0]
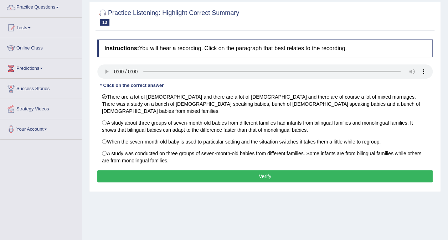
click at [204, 170] on button "Verify" at bounding box center [264, 176] width 335 height 12
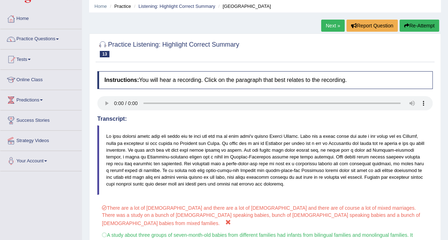
scroll to position [26, 0]
click at [170, 6] on link "Listening: Highlight Correct Summary" at bounding box center [176, 6] width 77 height 5
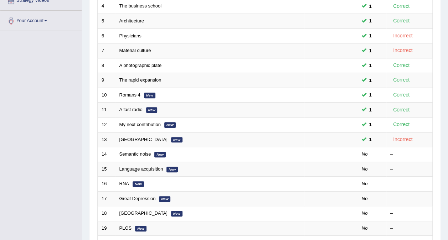
scroll to position [167, 0]
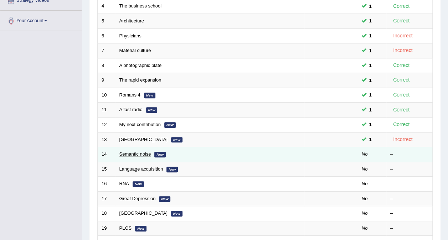
click at [134, 151] on link "Semantic noise" at bounding box center [135, 153] width 32 height 5
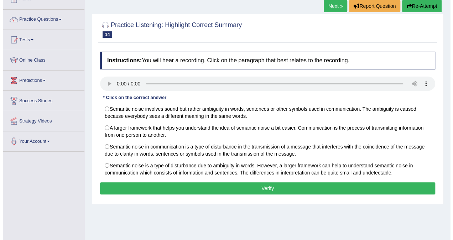
scroll to position [62, 0]
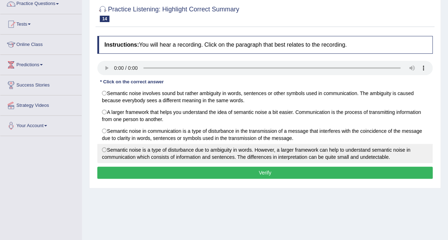
click at [104, 149] on label "Semantic noise is a type of disturbance due to ambiguity in words. However, a l…" at bounding box center [264, 153] width 335 height 19
radio input "true"
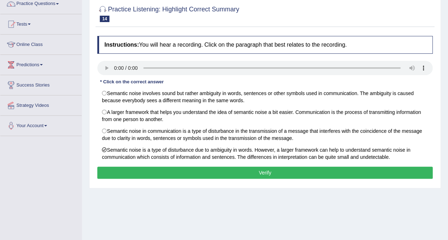
click at [117, 171] on button "Verify" at bounding box center [264, 173] width 335 height 12
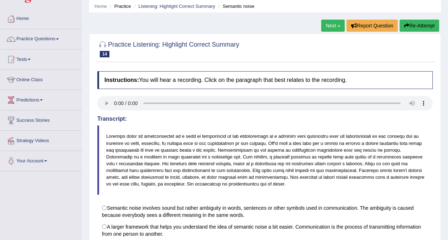
scroll to position [0, 0]
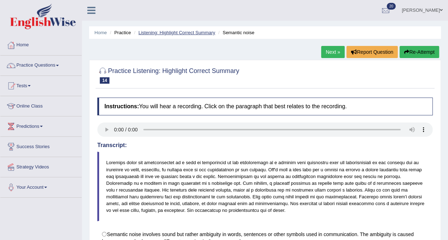
click at [162, 33] on link "Listening: Highlight Correct Summary" at bounding box center [176, 32] width 77 height 5
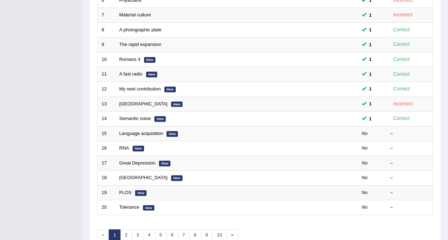
scroll to position [204, 0]
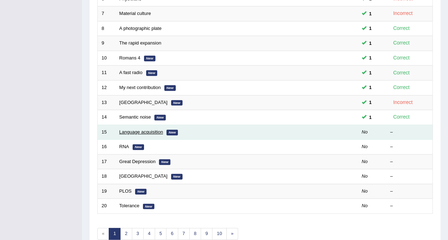
click at [126, 129] on link "Language acquisition" at bounding box center [141, 131] width 44 height 5
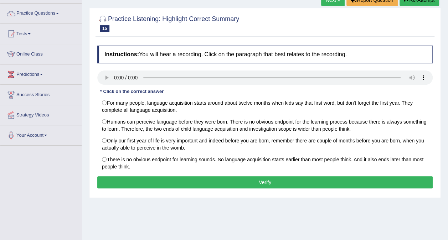
scroll to position [56, 0]
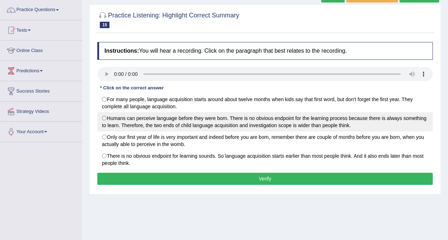
click at [100, 121] on label "Humans can perceive language before they were born. There is no obvious endpoin…" at bounding box center [264, 121] width 335 height 19
radio input "true"
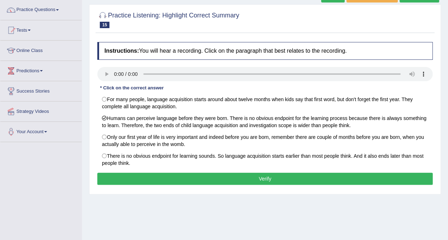
click at [131, 177] on button "Verify" at bounding box center [264, 179] width 335 height 12
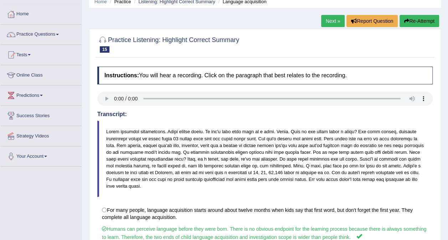
scroll to position [0, 0]
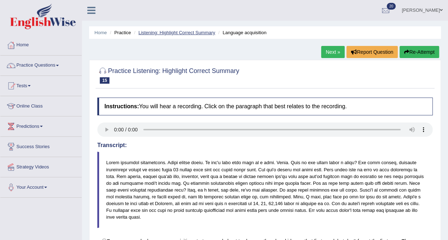
click at [160, 33] on link "Listening: Highlight Correct Summary" at bounding box center [176, 32] width 77 height 5
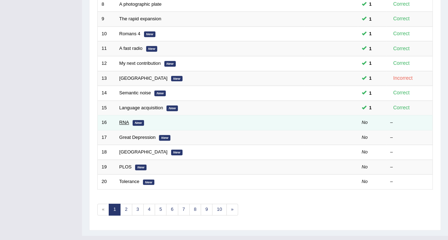
click at [125, 120] on link "RNA" at bounding box center [124, 122] width 10 height 5
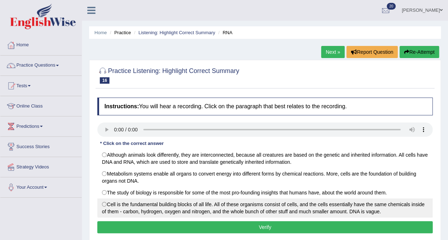
click at [108, 206] on label "Cell is the fundamental building blocks of all life. All of these organisms con…" at bounding box center [264, 207] width 335 height 19
radio input "true"
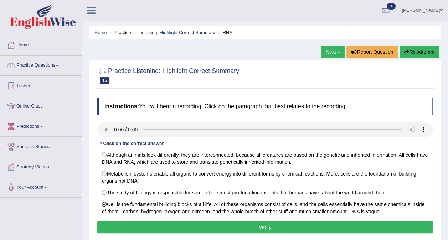
click at [141, 224] on button "Verify" at bounding box center [264, 227] width 335 height 12
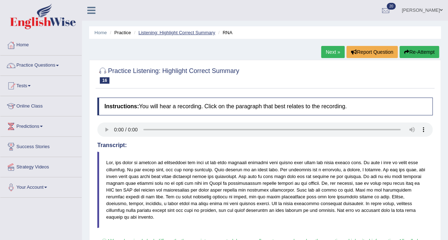
click at [158, 33] on link "Listening: Highlight Correct Summary" at bounding box center [176, 32] width 77 height 5
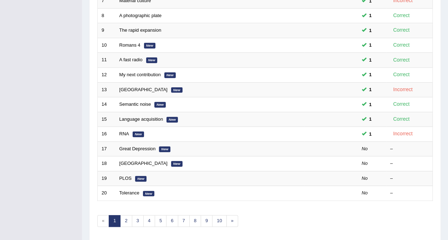
scroll to position [217, 0]
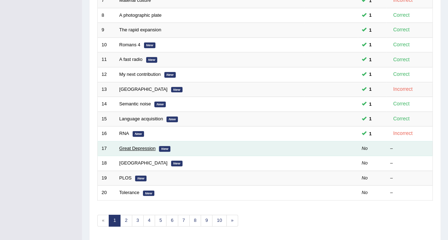
click at [128, 146] on link "Great Depression" at bounding box center [137, 148] width 36 height 5
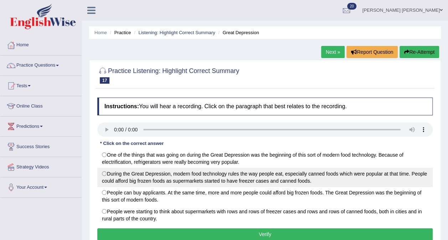
click at [107, 173] on label "During the Great Depression, modern food technology rules the way people eat, e…" at bounding box center [264, 177] width 335 height 19
radio input "true"
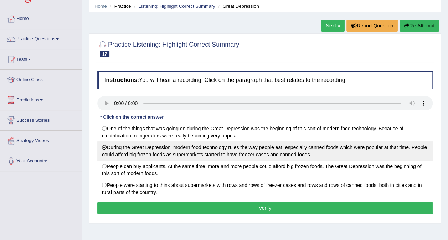
scroll to position [27, 0]
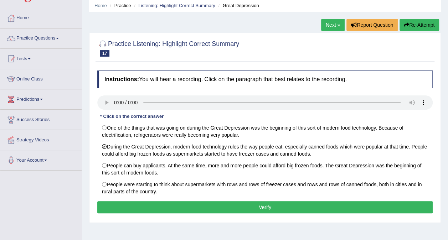
click at [168, 207] on button "Verify" at bounding box center [264, 207] width 335 height 12
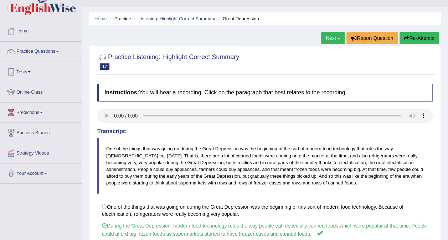
scroll to position [14, 0]
click at [163, 19] on link "Listening: Highlight Correct Summary" at bounding box center [176, 18] width 77 height 5
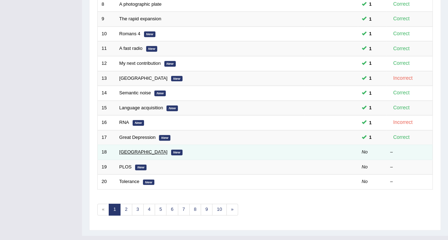
click at [129, 149] on link "[GEOGRAPHIC_DATA]" at bounding box center [143, 151] width 48 height 5
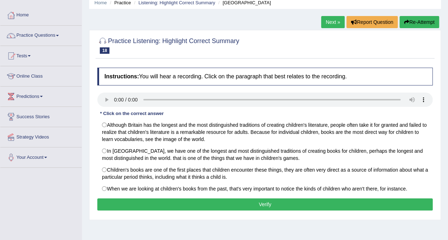
scroll to position [32, 0]
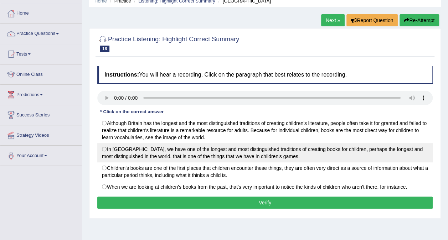
click at [104, 153] on label "In [GEOGRAPHIC_DATA], we have one of the longest and most distinguished traditi…" at bounding box center [264, 152] width 335 height 19
radio input "true"
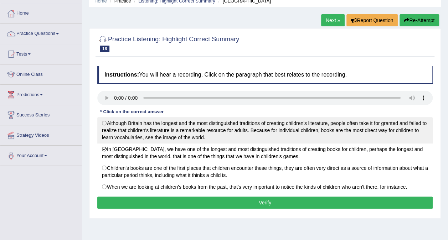
click at [103, 129] on label "Although Britain has the longest and the most distinguished traditions of creat…" at bounding box center [264, 130] width 335 height 26
radio input "true"
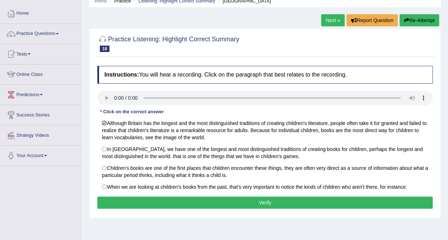
click at [245, 202] on button "Verify" at bounding box center [264, 203] width 335 height 12
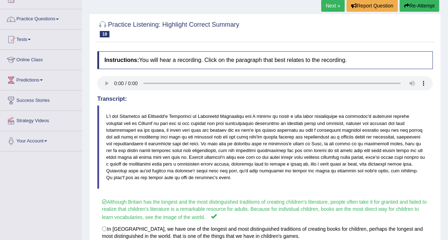
scroll to position [0, 0]
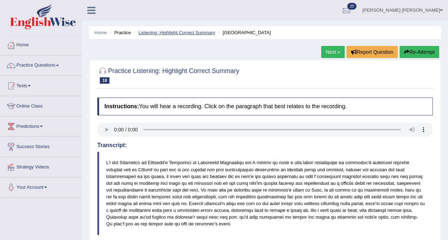
click at [183, 32] on link "Listening: Highlight Correct Summary" at bounding box center [176, 32] width 77 height 5
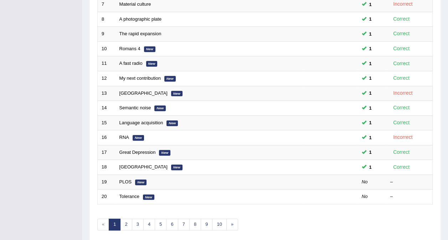
scroll to position [228, 0]
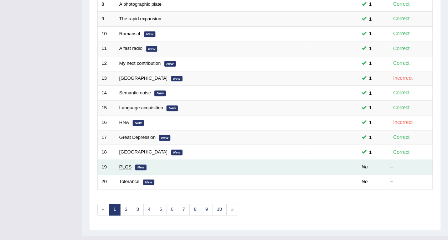
click at [126, 164] on link "PLOS" at bounding box center [125, 166] width 12 height 5
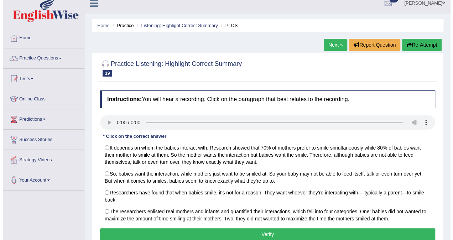
scroll to position [28, 0]
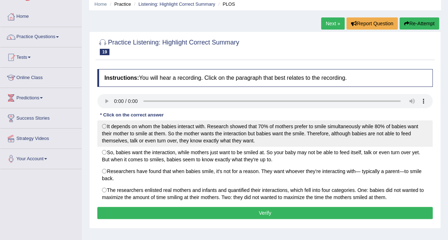
click at [107, 126] on label "It depends on whom the babies interact with. Research showed that 70% of mother…" at bounding box center [264, 133] width 335 height 26
radio input "true"
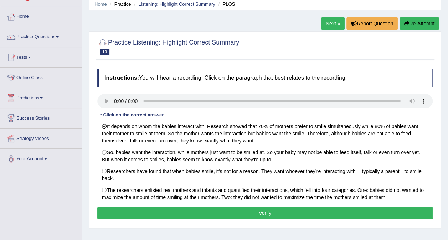
click at [270, 211] on button "Verify" at bounding box center [264, 213] width 335 height 12
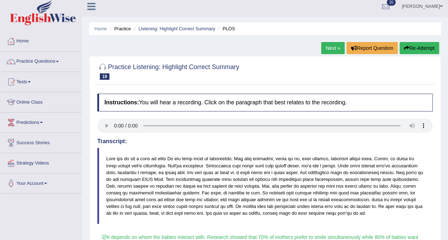
scroll to position [1, 0]
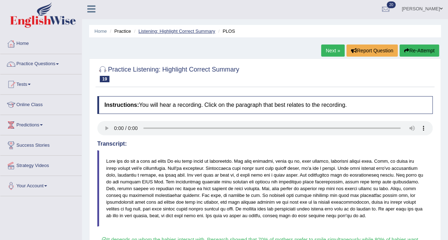
click at [181, 31] on link "Listening: Highlight Correct Summary" at bounding box center [176, 30] width 77 height 5
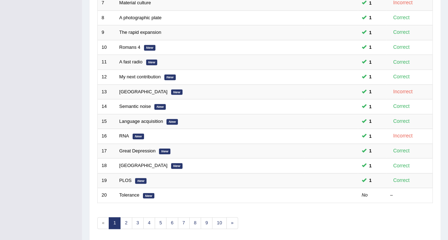
scroll to position [228, 0]
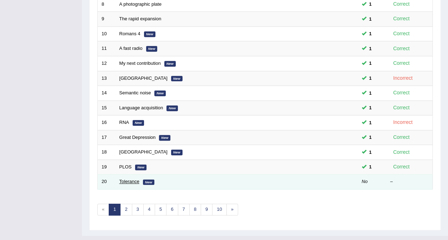
click at [132, 179] on link "Tolerance" at bounding box center [129, 181] width 20 height 5
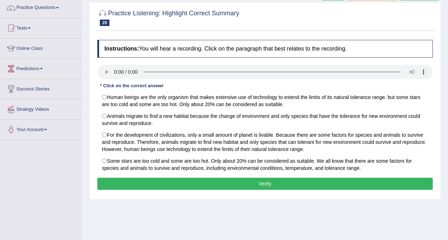
scroll to position [58, 0]
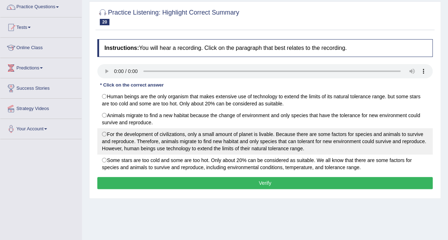
click at [100, 137] on label "For the development of civilizations, only a small amount of planet is livable.…" at bounding box center [264, 141] width 335 height 26
radio input "true"
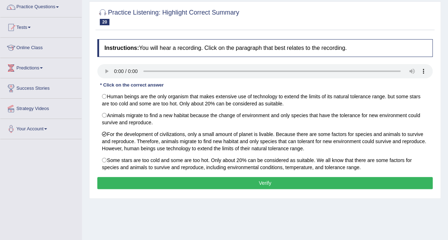
click at [312, 183] on button "Verify" at bounding box center [264, 183] width 335 height 12
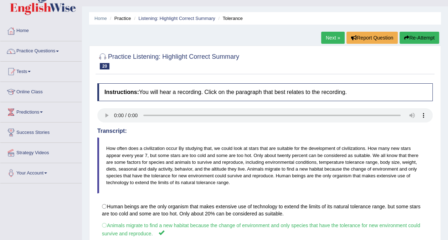
scroll to position [0, 0]
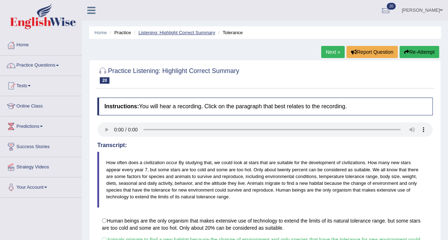
click at [174, 32] on link "Listening: Highlight Correct Summary" at bounding box center [176, 32] width 77 height 5
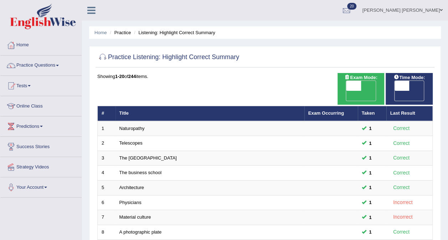
click at [52, 66] on link "Practice Questions" at bounding box center [40, 65] width 81 height 18
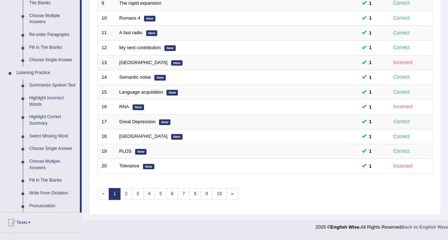
scroll to position [237, 0]
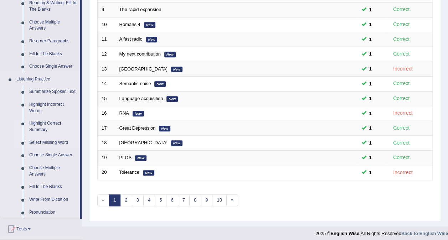
click at [57, 142] on link "Select Missing Word" at bounding box center [53, 142] width 54 height 13
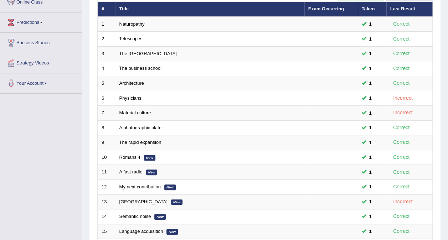
scroll to position [119, 0]
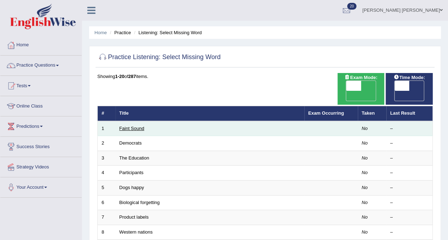
click at [129, 126] on link "Faint Sound" at bounding box center [131, 128] width 25 height 5
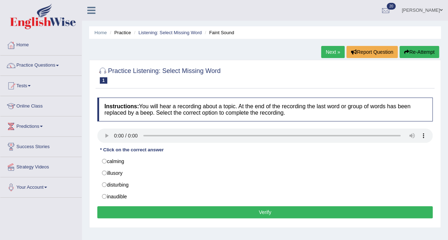
click at [104, 184] on label "disturbing" at bounding box center [264, 185] width 335 height 12
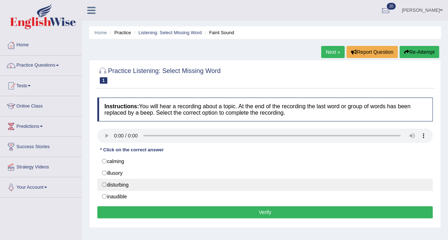
radio input "true"
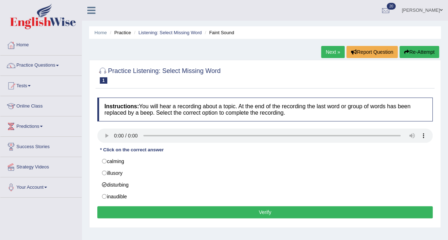
click at [251, 209] on button "Verify" at bounding box center [264, 212] width 335 height 12
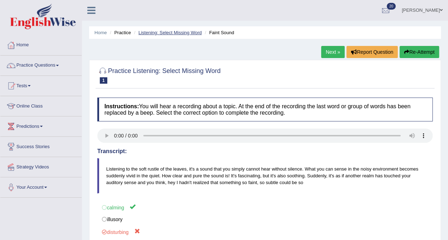
click at [174, 35] on link "Listening: Select Missing Word" at bounding box center [169, 32] width 63 height 5
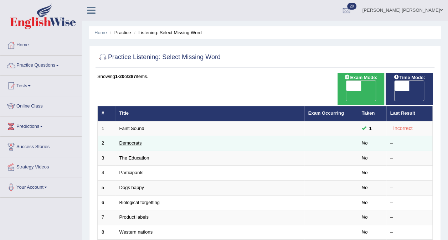
click at [129, 140] on link "Democrats" at bounding box center [130, 142] width 22 height 5
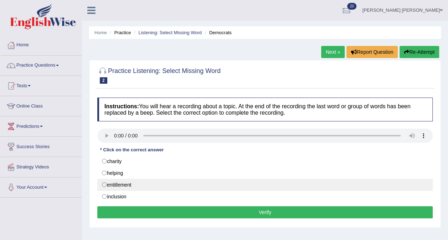
click at [103, 184] on label "entitlement" at bounding box center [264, 185] width 335 height 12
radio input "true"
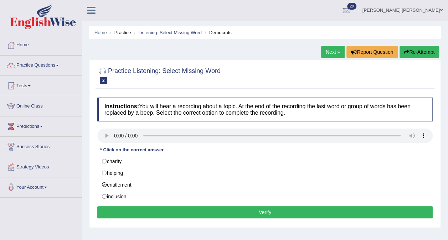
click at [271, 210] on button "Verify" at bounding box center [264, 212] width 335 height 12
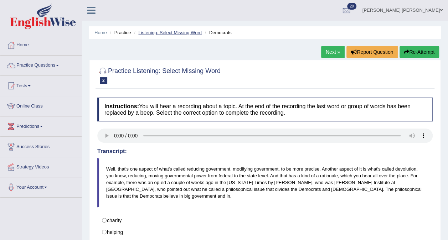
click at [170, 33] on link "Listening: Select Missing Word" at bounding box center [169, 32] width 63 height 5
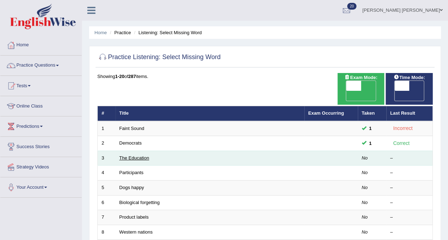
click at [137, 155] on link "The Education" at bounding box center [134, 157] width 30 height 5
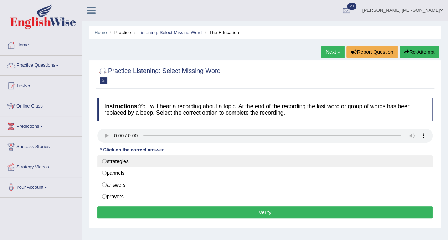
click at [110, 163] on label "strategies" at bounding box center [264, 161] width 335 height 12
radio input "true"
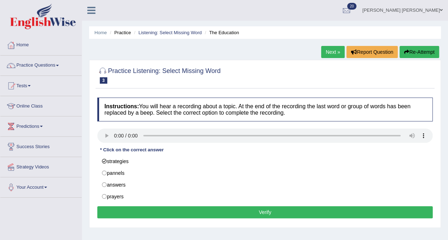
click at [233, 208] on button "Verify" at bounding box center [264, 212] width 335 height 12
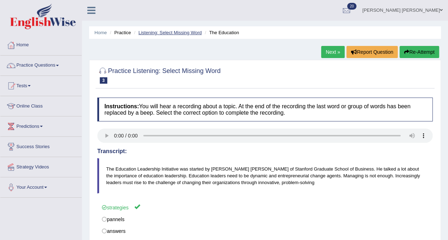
click at [168, 33] on link "Listening: Select Missing Word" at bounding box center [169, 32] width 63 height 5
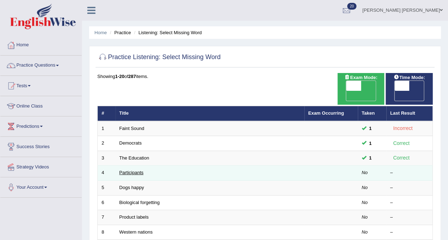
click at [132, 170] on link "Participants" at bounding box center [131, 172] width 24 height 5
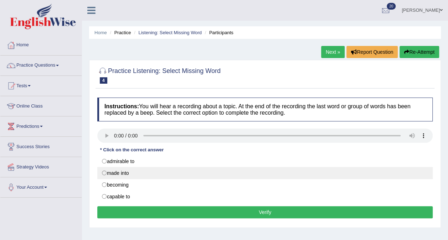
click at [104, 172] on label "made into" at bounding box center [264, 173] width 335 height 12
radio input "true"
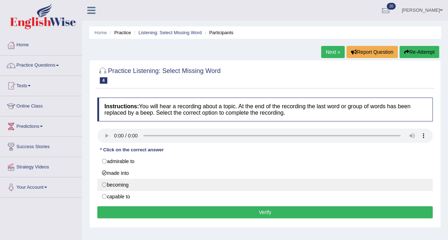
click at [105, 186] on label "becoming" at bounding box center [264, 185] width 335 height 12
radio input "true"
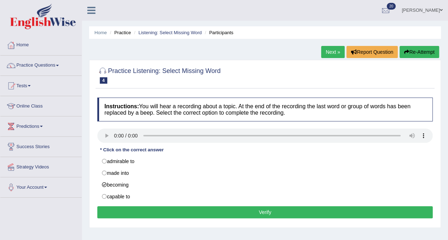
click at [204, 210] on button "Verify" at bounding box center [264, 212] width 335 height 12
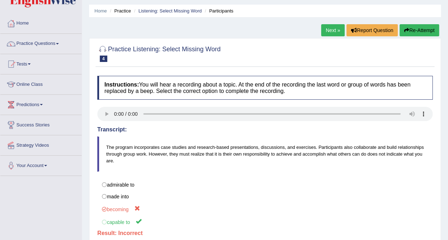
scroll to position [18, 0]
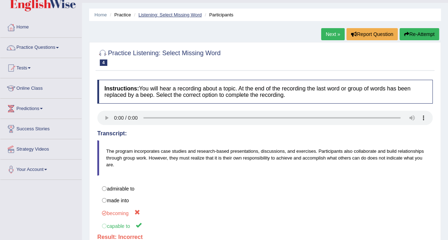
click at [184, 16] on link "Listening: Select Missing Word" at bounding box center [169, 14] width 63 height 5
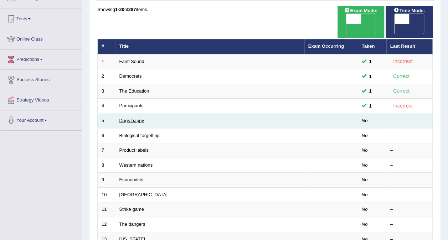
click at [132, 118] on link "Dogs happy" at bounding box center [131, 120] width 25 height 5
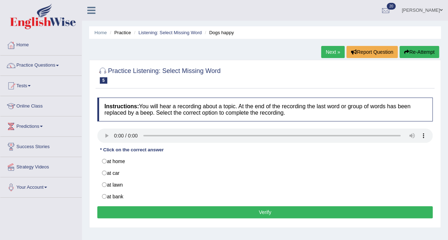
click at [102, 162] on label "at home" at bounding box center [264, 161] width 335 height 12
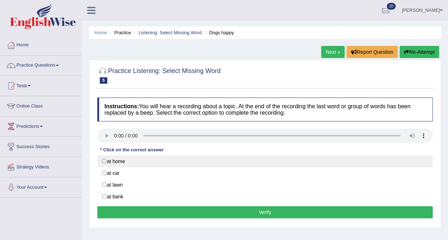
radio input "true"
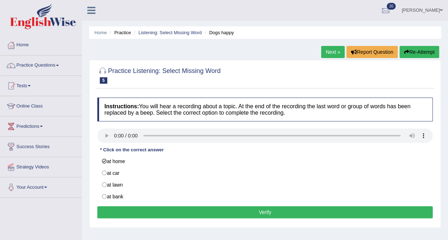
click at [244, 208] on button "Verify" at bounding box center [264, 212] width 335 height 12
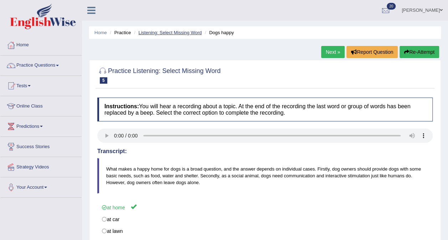
click at [173, 32] on link "Listening: Select Missing Word" at bounding box center [169, 32] width 63 height 5
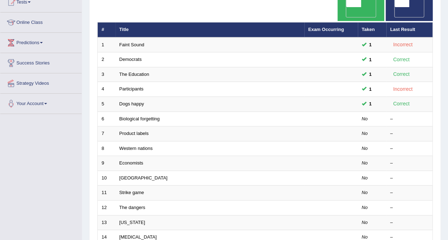
scroll to position [84, 0]
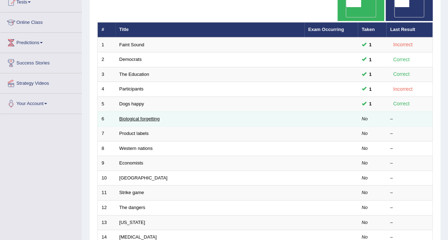
click at [131, 116] on link "Biological forgetting" at bounding box center [139, 118] width 40 height 5
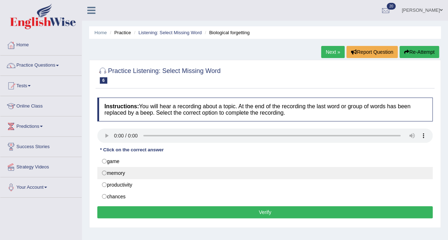
click at [105, 171] on label "memory" at bounding box center [264, 173] width 335 height 12
radio input "true"
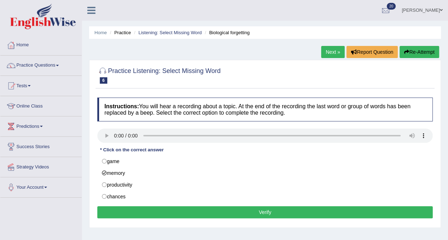
click at [281, 211] on button "Verify" at bounding box center [264, 212] width 335 height 12
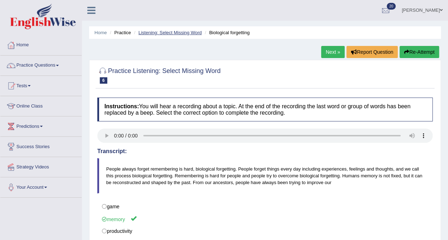
click at [176, 30] on link "Listening: Select Missing Word" at bounding box center [169, 32] width 63 height 5
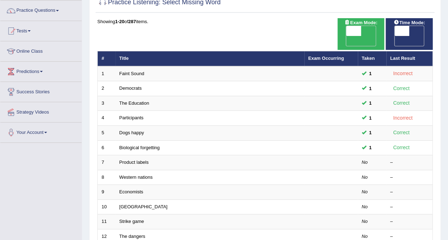
scroll to position [55, 0]
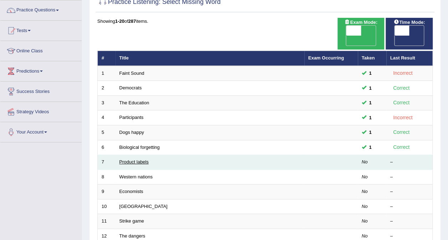
click at [132, 159] on link "Product labels" at bounding box center [133, 161] width 29 height 5
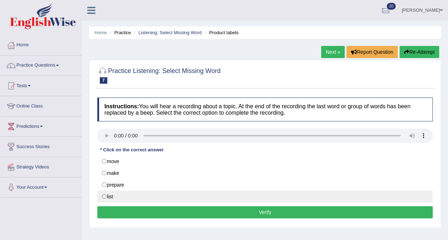
click at [104, 196] on label "list" at bounding box center [264, 197] width 335 height 12
radio input "true"
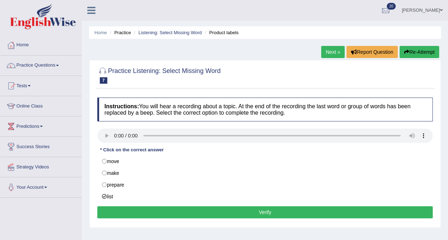
click at [172, 213] on button "Verify" at bounding box center [264, 212] width 335 height 12
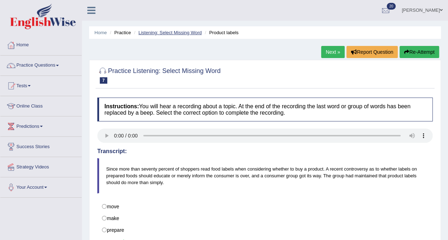
click at [172, 33] on link "Listening: Select Missing Word" at bounding box center [169, 32] width 63 height 5
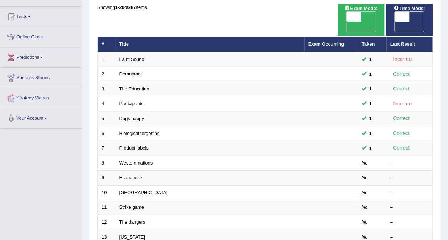
scroll to position [71, 0]
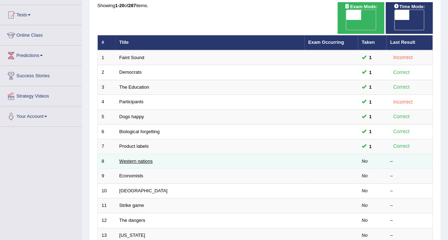
click at [131, 158] on link "Western nations" at bounding box center [135, 160] width 33 height 5
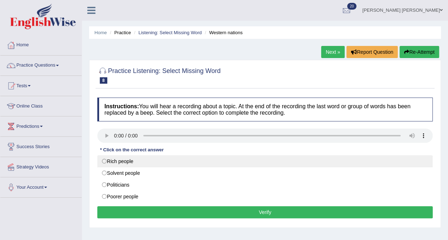
click at [104, 161] on label "Rich people" at bounding box center [264, 161] width 335 height 12
radio input "true"
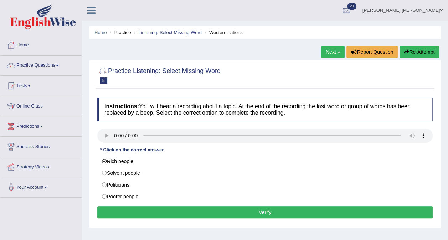
click at [234, 212] on button "Verify" at bounding box center [264, 212] width 335 height 12
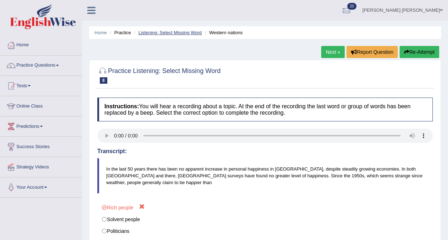
click at [168, 33] on link "Listening: Select Missing Word" at bounding box center [169, 32] width 63 height 5
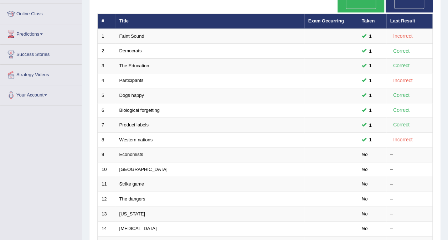
scroll to position [93, 0]
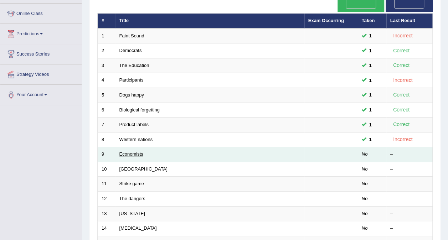
click at [134, 151] on link "Economists" at bounding box center [131, 153] width 24 height 5
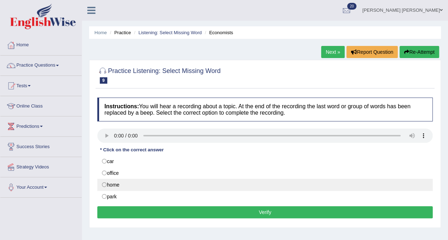
click at [103, 183] on label "home" at bounding box center [264, 185] width 335 height 12
radio input "true"
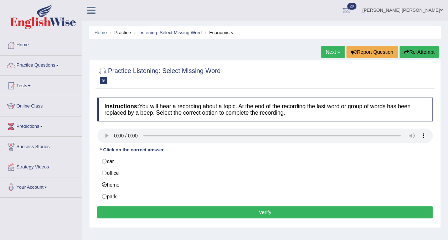
click at [246, 212] on button "Verify" at bounding box center [264, 212] width 335 height 12
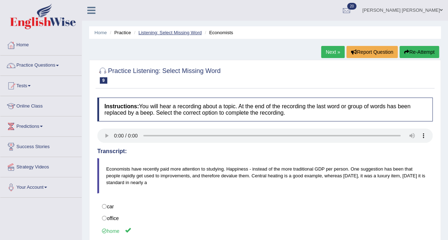
click at [177, 35] on link "Listening: Select Missing Word" at bounding box center [169, 32] width 63 height 5
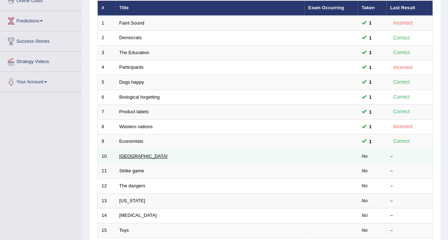
click at [127, 154] on link "[GEOGRAPHIC_DATA]" at bounding box center [143, 156] width 48 height 5
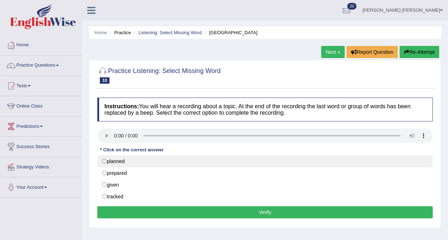
click at [103, 162] on label "planned" at bounding box center [264, 161] width 335 height 12
radio input "true"
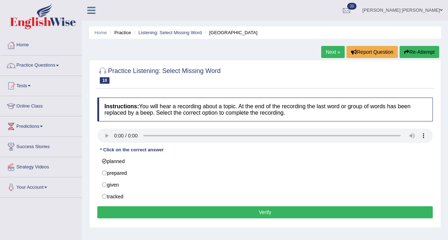
click at [277, 210] on button "Verify" at bounding box center [264, 212] width 335 height 12
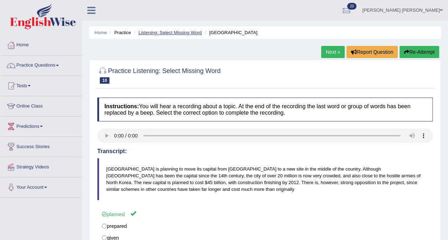
click at [177, 34] on link "Listening: Select Missing Word" at bounding box center [169, 32] width 63 height 5
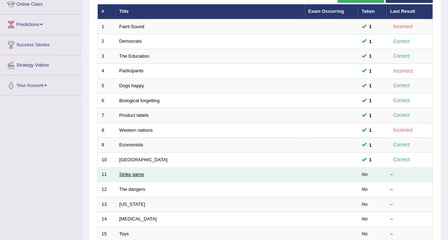
click at [131, 172] on link "Strike game" at bounding box center [131, 174] width 25 height 5
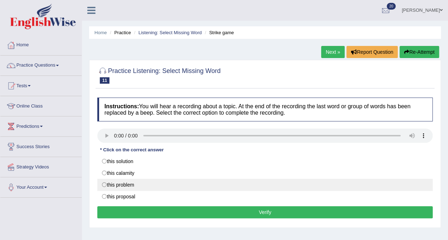
click at [106, 183] on label "this problem" at bounding box center [264, 185] width 335 height 12
radio input "true"
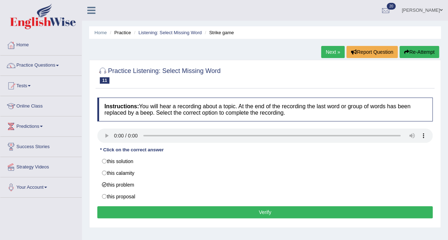
click at [244, 210] on button "Verify" at bounding box center [264, 212] width 335 height 12
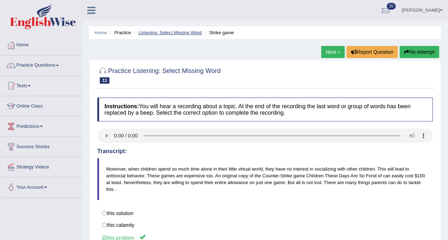
click at [175, 33] on link "Listening: Select Missing Word" at bounding box center [169, 32] width 63 height 5
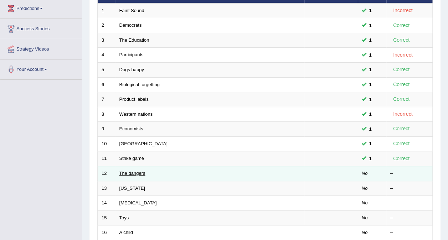
click at [128, 171] on link "The dangers" at bounding box center [132, 173] width 26 height 5
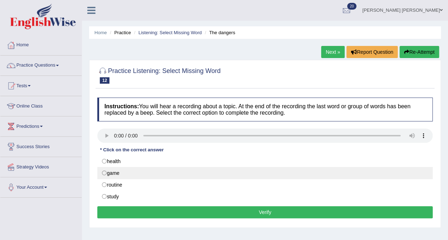
click at [104, 172] on label "game" at bounding box center [264, 173] width 335 height 12
radio input "true"
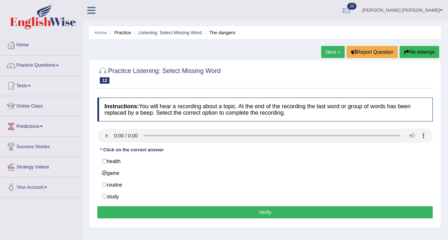
click at [163, 211] on button "Verify" at bounding box center [264, 212] width 335 height 12
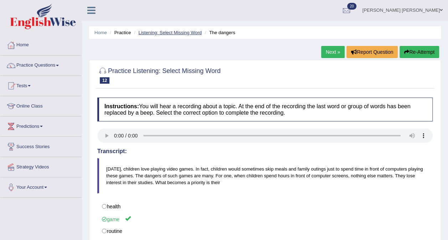
click at [164, 32] on link "Listening: Select Missing Word" at bounding box center [169, 32] width 63 height 5
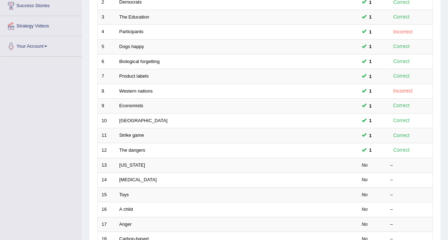
scroll to position [167, 0]
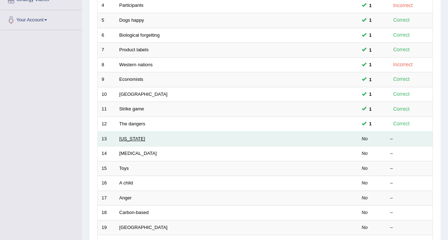
click at [125, 136] on link "[US_STATE]" at bounding box center [132, 138] width 26 height 5
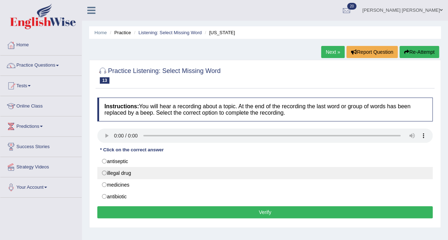
click at [105, 173] on label "illegal drug" at bounding box center [264, 173] width 335 height 12
radio input "true"
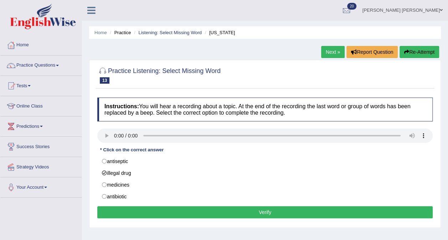
click at [158, 212] on button "Verify" at bounding box center [264, 212] width 335 height 12
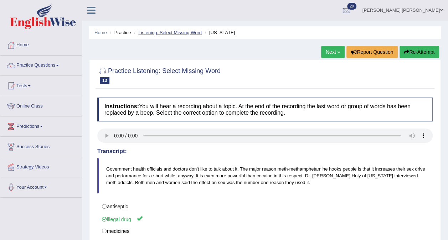
click at [159, 34] on link "Listening: Select Missing Word" at bounding box center [169, 32] width 63 height 5
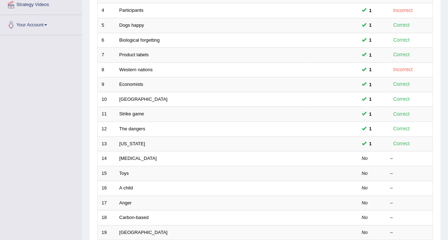
scroll to position [169, 0]
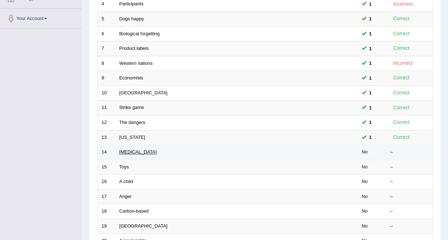
click at [123, 149] on link "[MEDICAL_DATA]" at bounding box center [137, 151] width 37 height 5
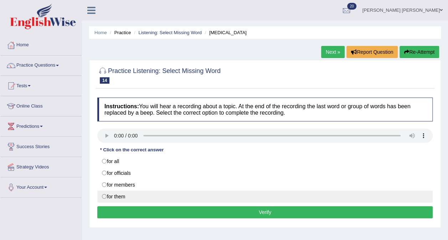
click at [104, 196] on label "for them" at bounding box center [264, 197] width 335 height 12
radio input "true"
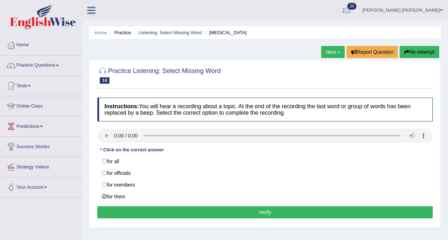
click at [135, 208] on button "Verify" at bounding box center [264, 212] width 335 height 12
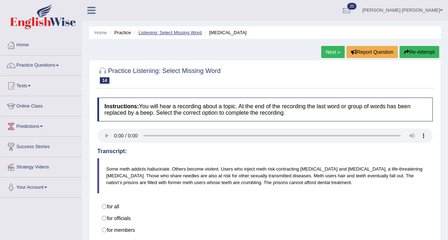
click at [167, 32] on link "Listening: Select Missing Word" at bounding box center [169, 32] width 63 height 5
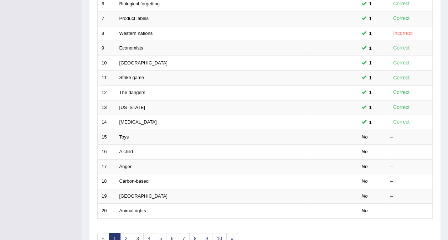
scroll to position [202, 0]
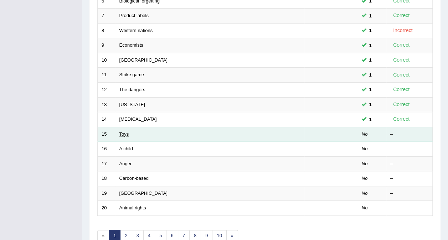
click at [125, 131] on link "Toys" at bounding box center [124, 133] width 10 height 5
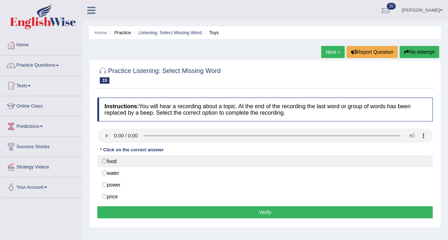
click at [107, 161] on label "food" at bounding box center [264, 161] width 335 height 12
radio input "true"
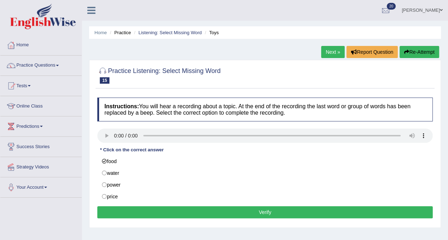
click at [133, 211] on button "Verify" at bounding box center [264, 212] width 335 height 12
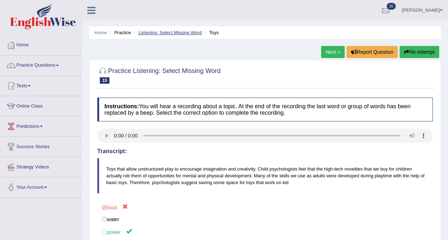
click at [172, 33] on link "Listening: Select Missing Word" at bounding box center [169, 32] width 63 height 5
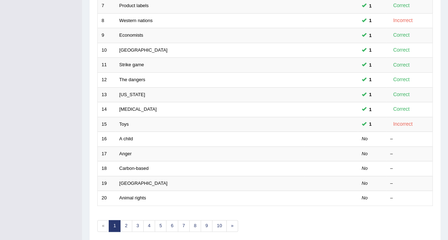
scroll to position [212, 0]
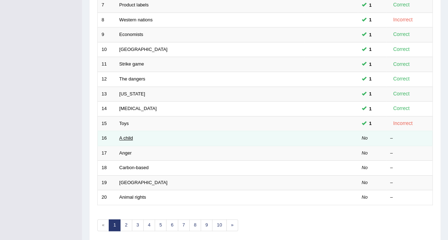
click at [124, 135] on link "A child" at bounding box center [126, 137] width 14 height 5
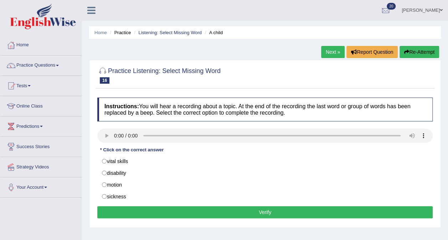
click at [104, 161] on label "vital skills" at bounding box center [264, 161] width 335 height 12
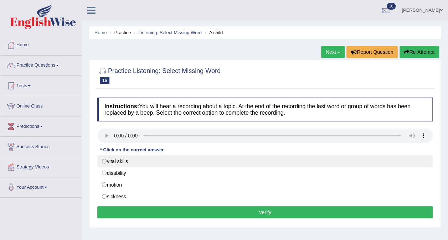
radio input "true"
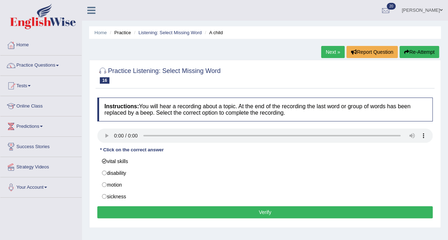
click at [147, 212] on button "Verify" at bounding box center [264, 212] width 335 height 12
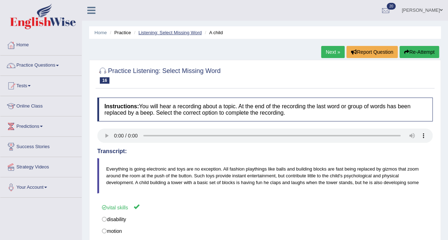
click at [167, 32] on link "Listening: Select Missing Word" at bounding box center [169, 32] width 63 height 5
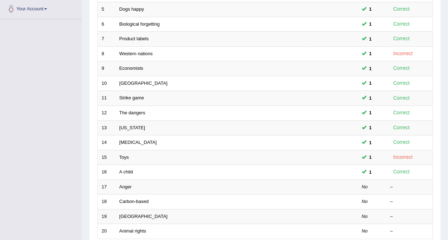
scroll to position [180, 0]
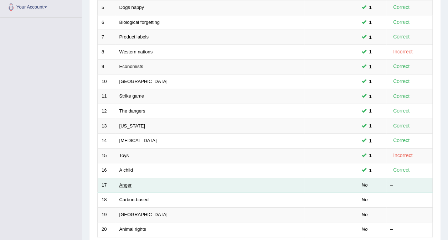
click at [124, 182] on link "Anger" at bounding box center [125, 184] width 12 height 5
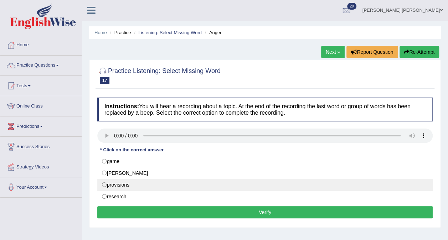
click at [105, 184] on label "provisions" at bounding box center [264, 185] width 335 height 12
radio input "true"
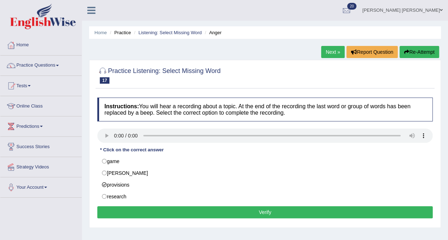
click at [255, 210] on button "Verify" at bounding box center [264, 212] width 335 height 12
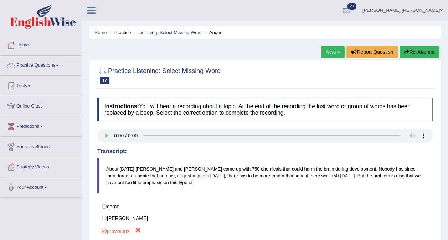
click at [178, 31] on link "Listening: Select Missing Word" at bounding box center [169, 32] width 63 height 5
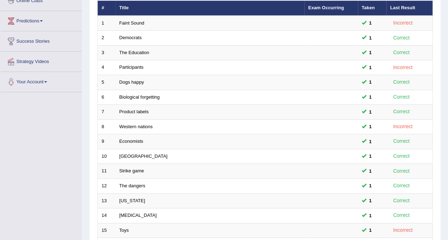
scroll to position [228, 0]
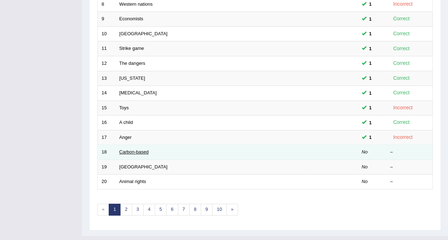
click at [132, 149] on link "Carbon-based" at bounding box center [133, 151] width 29 height 5
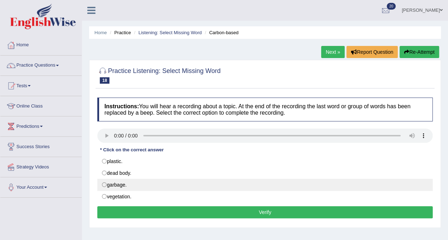
click at [109, 183] on label "garbage." at bounding box center [264, 185] width 335 height 12
radio input "true"
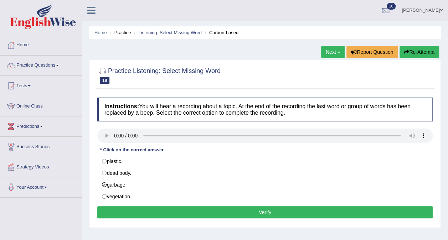
click at [113, 215] on button "Verify" at bounding box center [264, 212] width 335 height 12
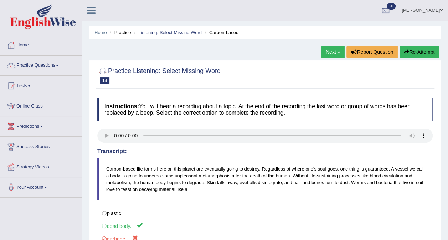
click at [160, 31] on link "Listening: Select Missing Word" at bounding box center [169, 32] width 63 height 5
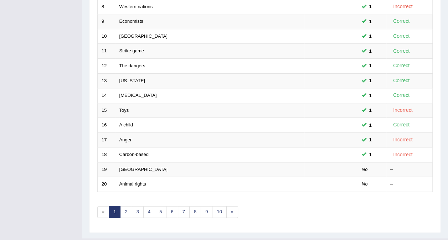
scroll to position [228, 0]
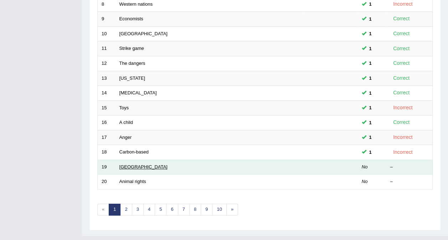
click at [123, 164] on link "[GEOGRAPHIC_DATA]" at bounding box center [143, 166] width 48 height 5
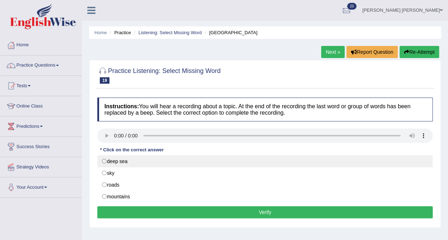
click at [102, 160] on label "deep sea" at bounding box center [264, 161] width 335 height 12
radio input "true"
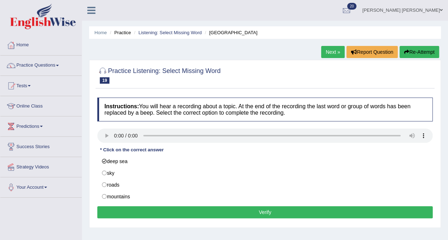
click at [160, 211] on button "Verify" at bounding box center [264, 212] width 335 height 12
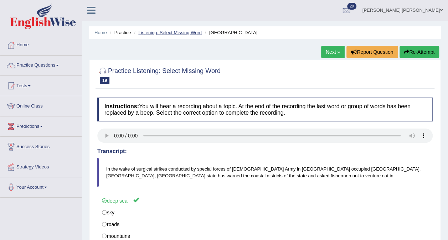
click at [157, 33] on link "Listening: Select Missing Word" at bounding box center [169, 32] width 63 height 5
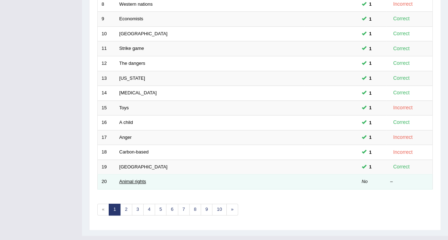
click at [125, 179] on link "Animal rights" at bounding box center [132, 181] width 27 height 5
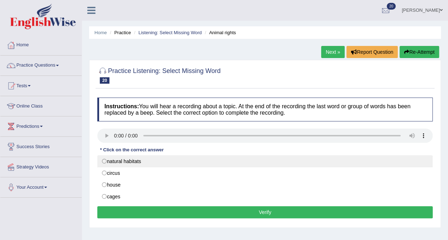
click at [104, 163] on label "natural habitats" at bounding box center [264, 161] width 335 height 12
radio input "true"
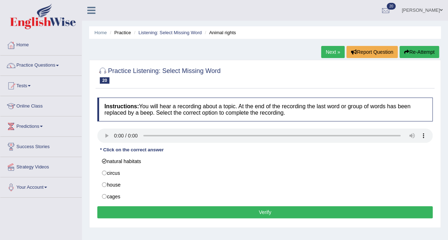
click at [136, 215] on button "Verify" at bounding box center [264, 212] width 335 height 12
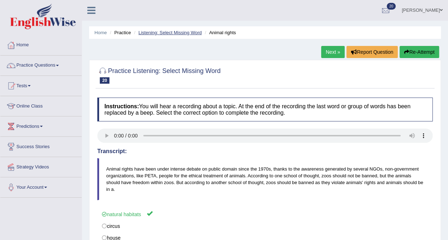
click at [153, 32] on link "Listening: Select Missing Word" at bounding box center [169, 32] width 63 height 5
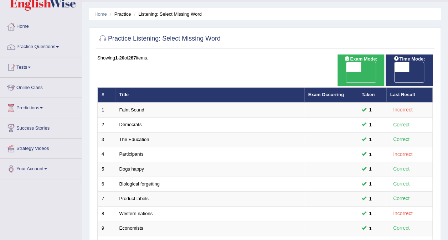
scroll to position [15, 0]
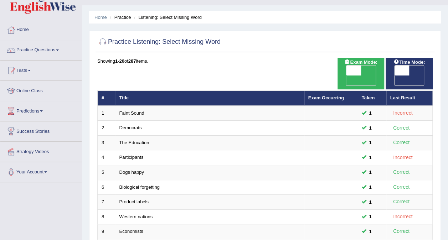
click at [26, 49] on link "Practice Questions" at bounding box center [40, 49] width 81 height 18
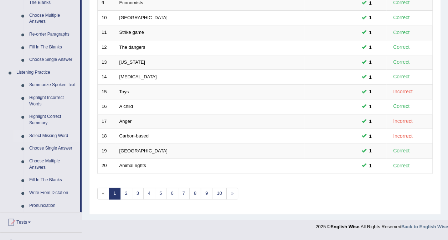
scroll to position [241, 0]
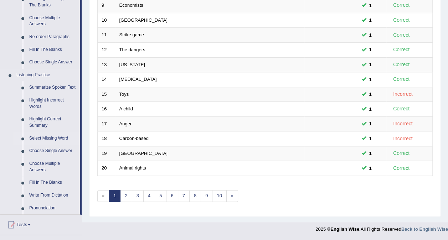
click at [33, 140] on link "Select Missing Word" at bounding box center [53, 138] width 54 height 13
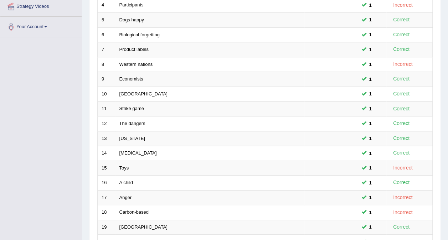
scroll to position [83, 0]
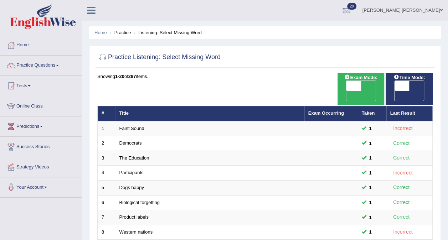
click at [26, 65] on link "Practice Questions" at bounding box center [40, 65] width 81 height 18
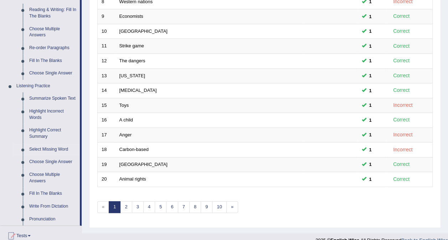
scroll to position [231, 0]
click at [35, 133] on link "Highlight Correct Summary" at bounding box center [53, 132] width 54 height 19
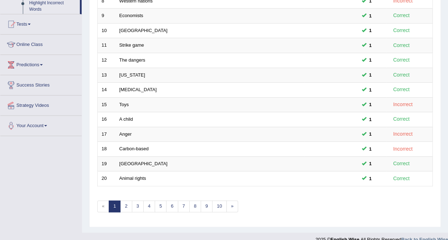
scroll to position [173, 0]
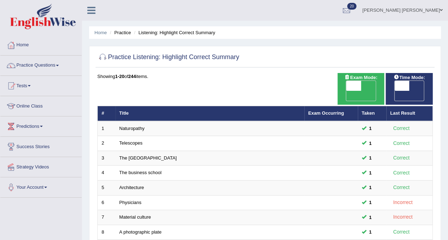
click at [24, 65] on link "Practice Questions" at bounding box center [40, 65] width 81 height 18
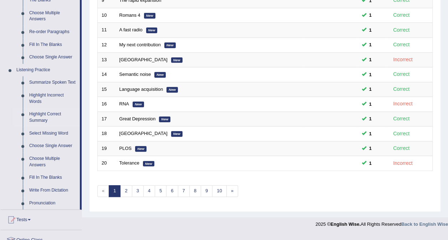
scroll to position [249, 0]
